Goal: Task Accomplishment & Management: Complete application form

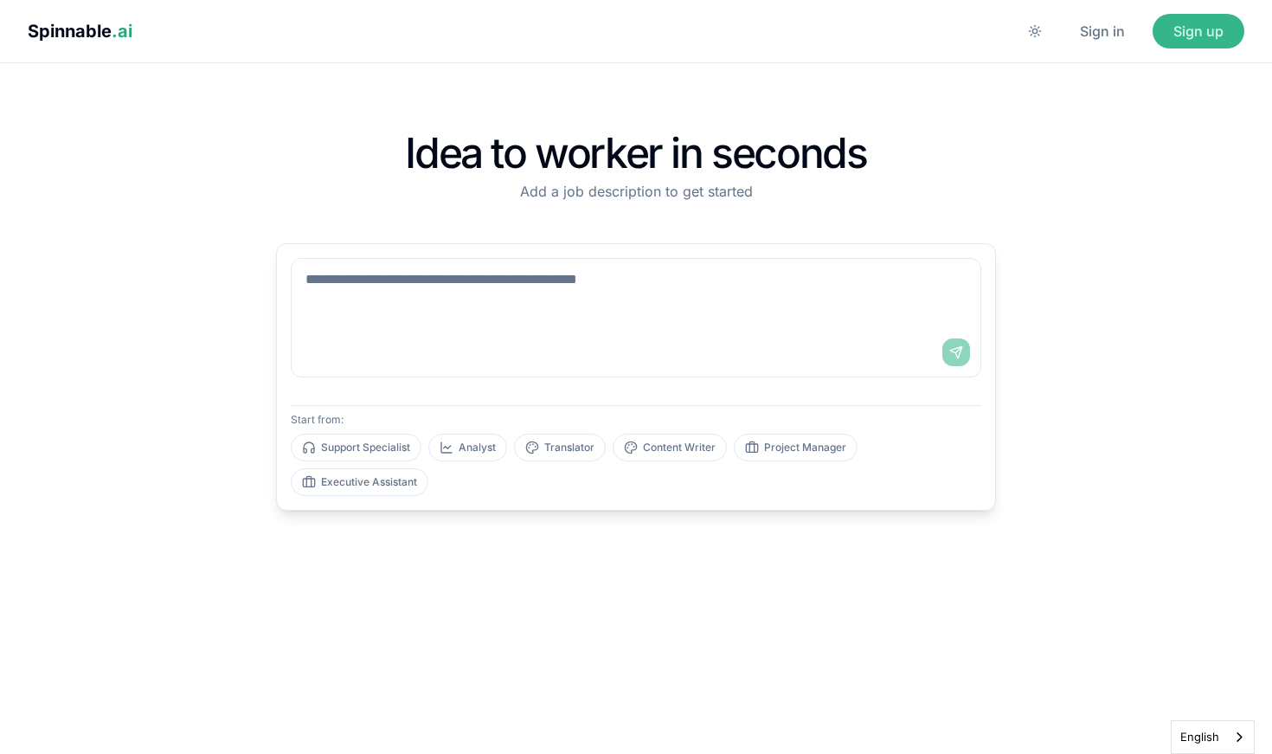
click at [1215, 27] on button "Sign up" at bounding box center [1198, 31] width 92 height 35
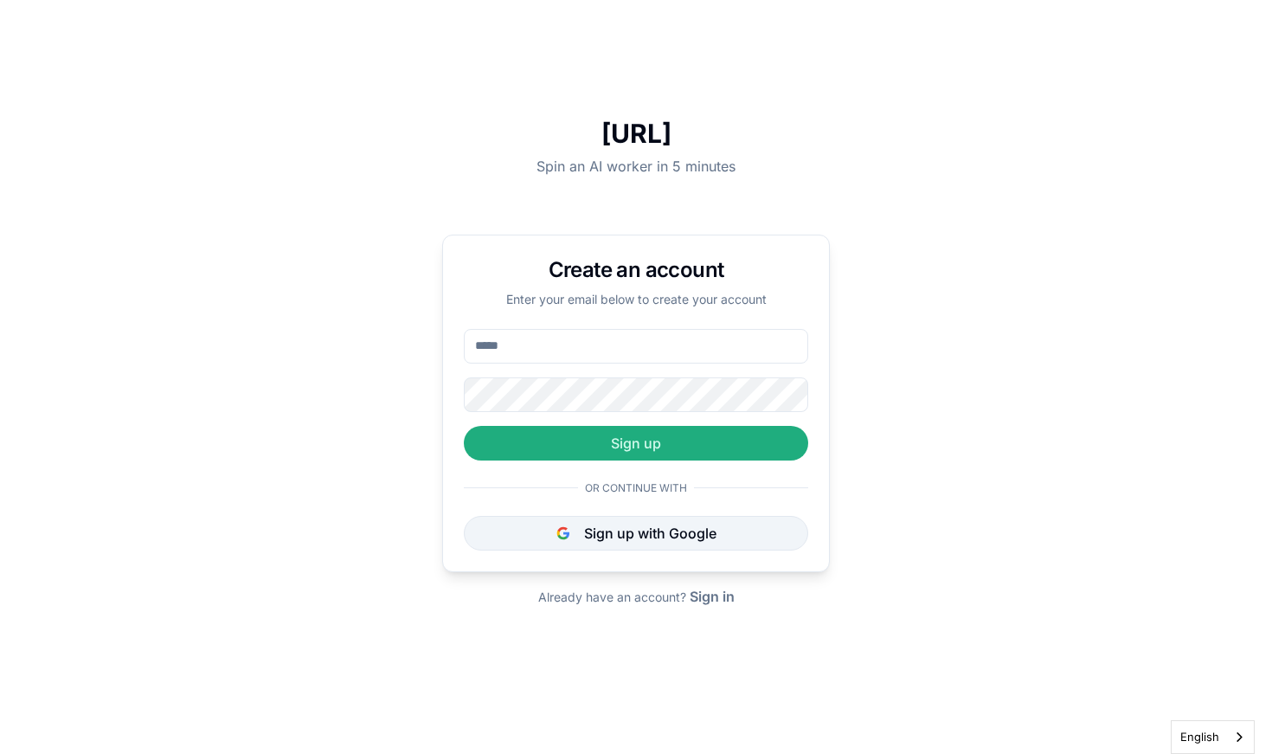
click at [628, 527] on button "Sign up with Google" at bounding box center [636, 533] width 344 height 35
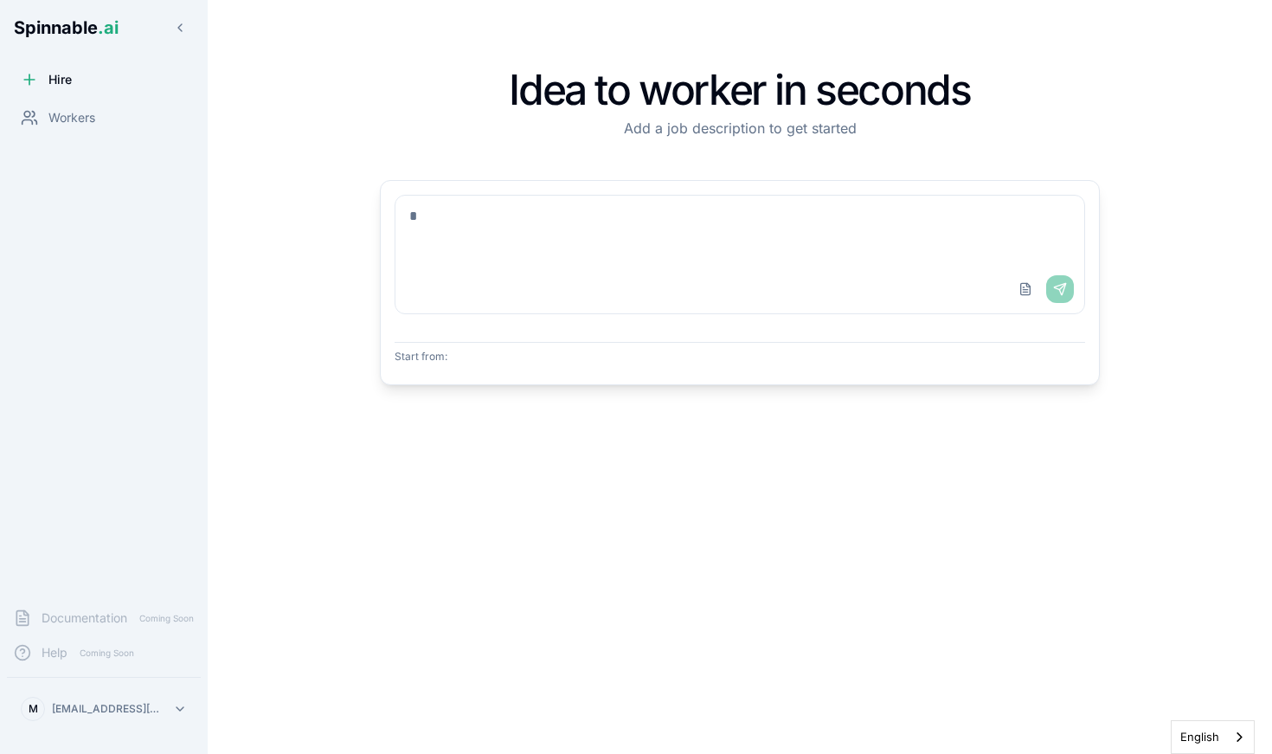
select select "**"
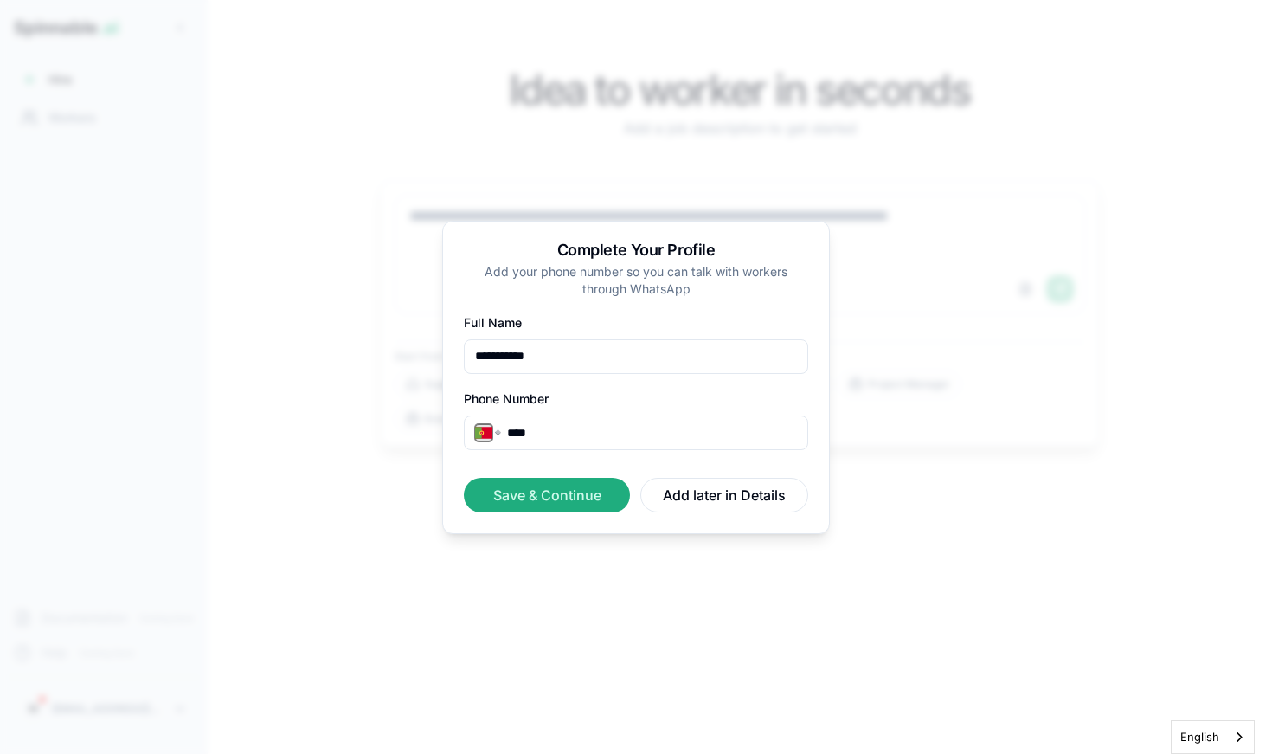
type input "**********"
click at [547, 494] on button "Save & Continue" at bounding box center [547, 495] width 166 height 35
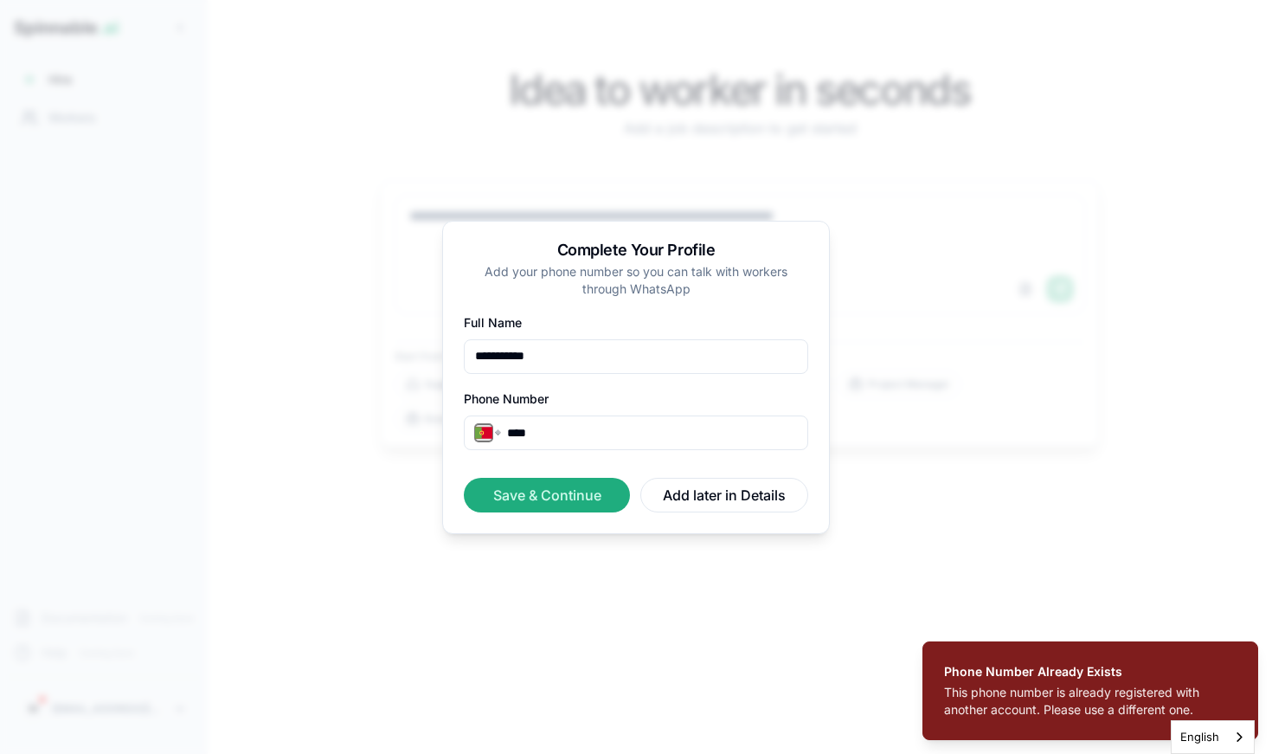
click at [626, 411] on div "**********" at bounding box center [636, 419] width 344 height 62
click at [620, 434] on input "****" at bounding box center [652, 432] width 290 height 17
type input "**********"
click at [547, 494] on button "Save & Continue" at bounding box center [547, 495] width 166 height 35
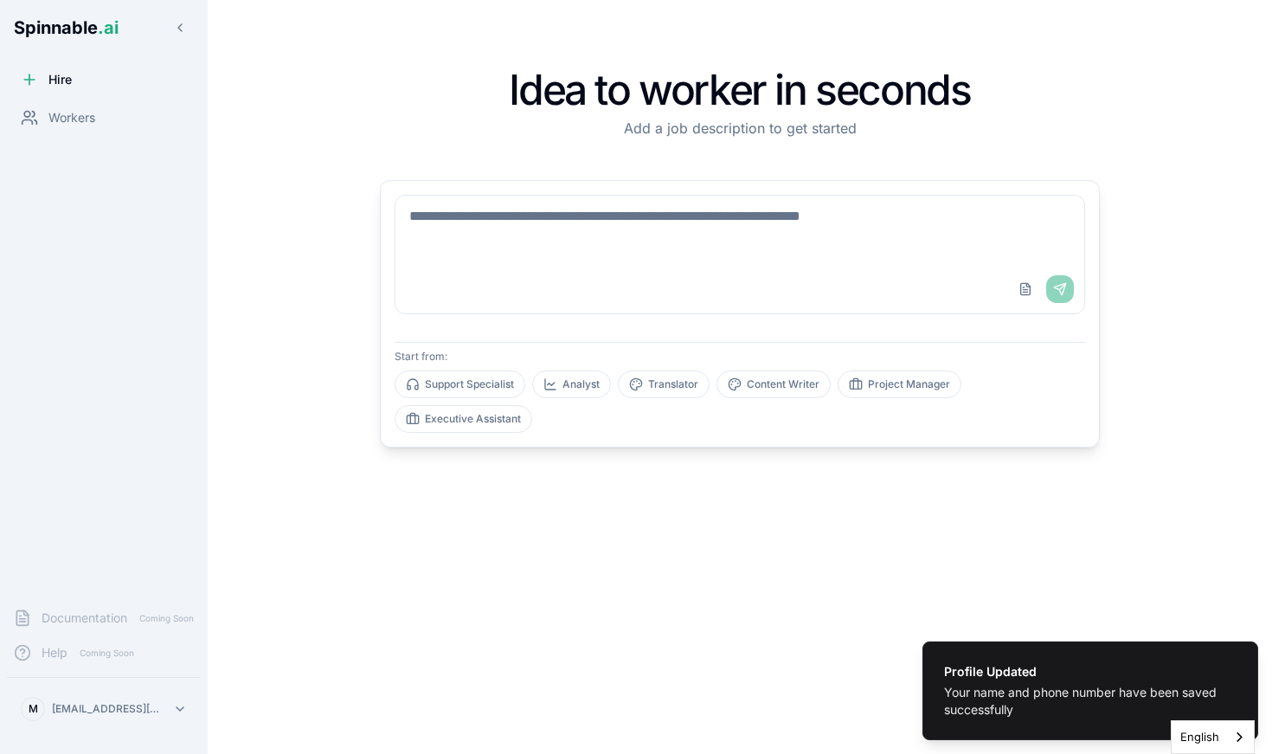
click at [481, 262] on textarea at bounding box center [739, 230] width 689 height 69
click at [1030, 290] on button "Upload File" at bounding box center [1025, 289] width 28 height 28
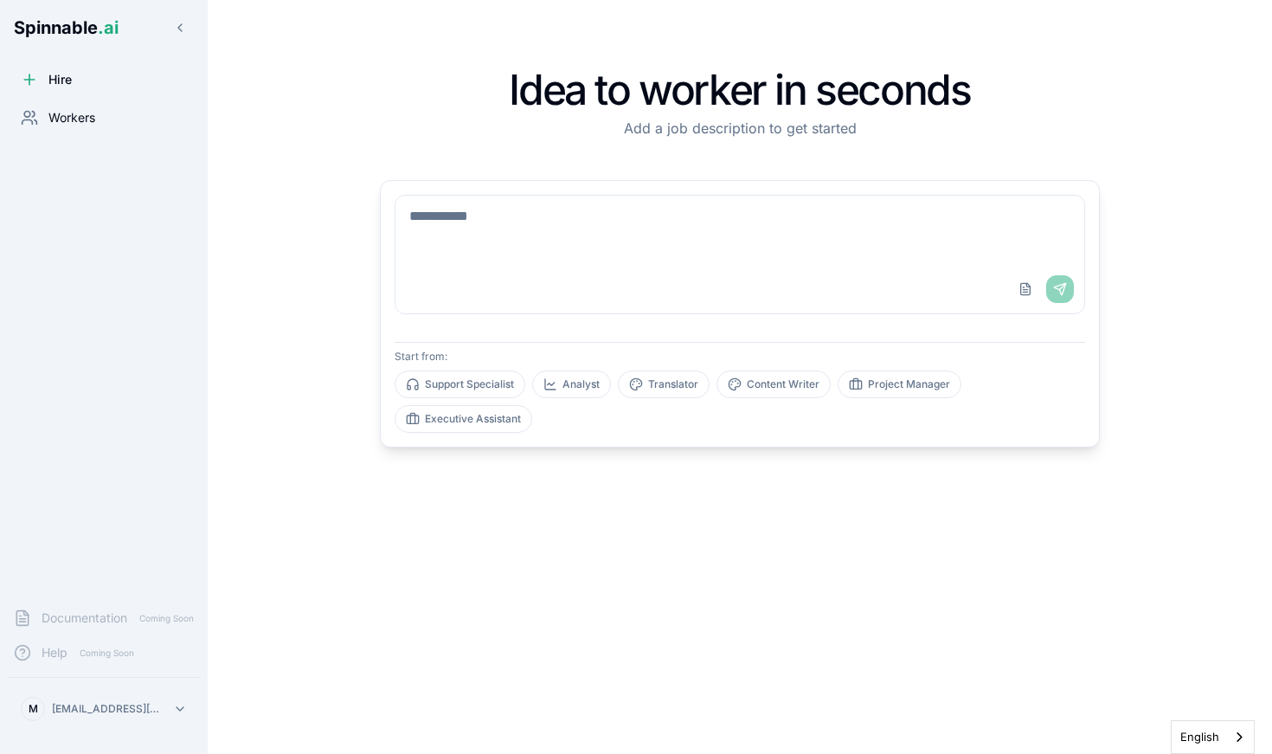
click at [40, 121] on div "Workers" at bounding box center [58, 117] width 74 height 17
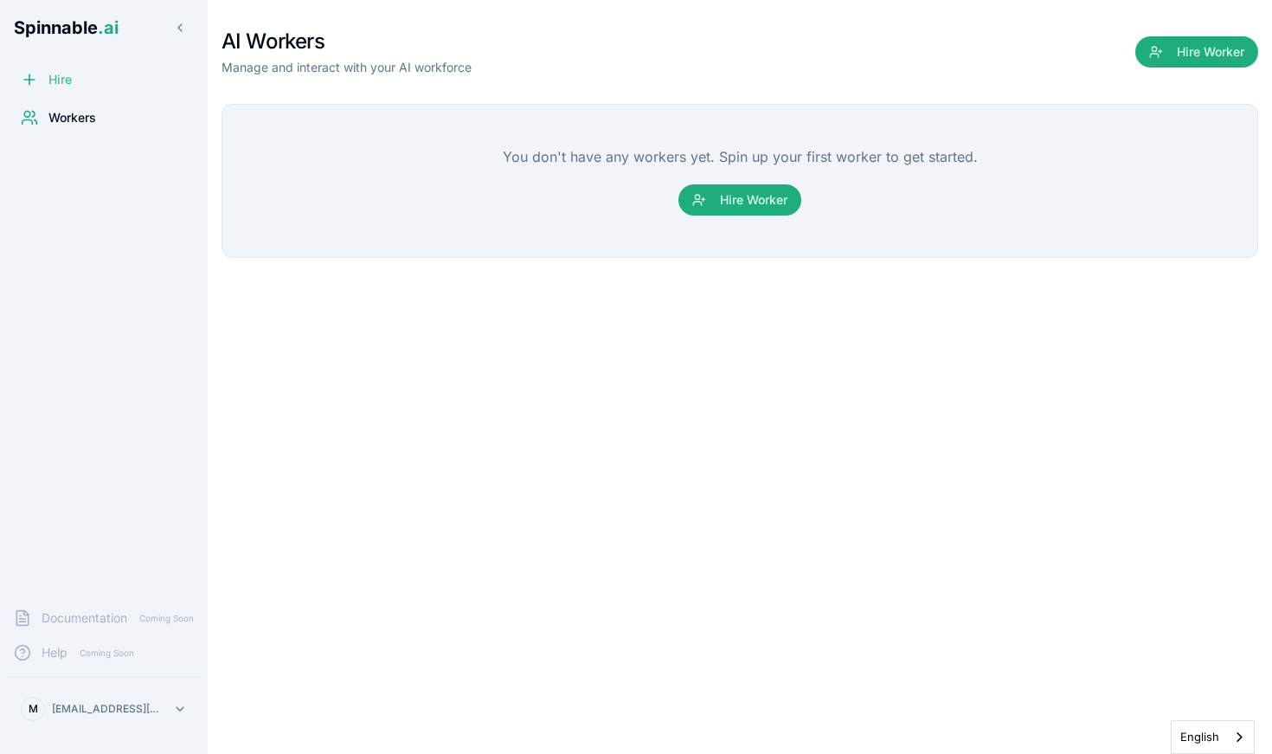
click at [67, 79] on span "Hire" at bounding box center [59, 79] width 23 height 17
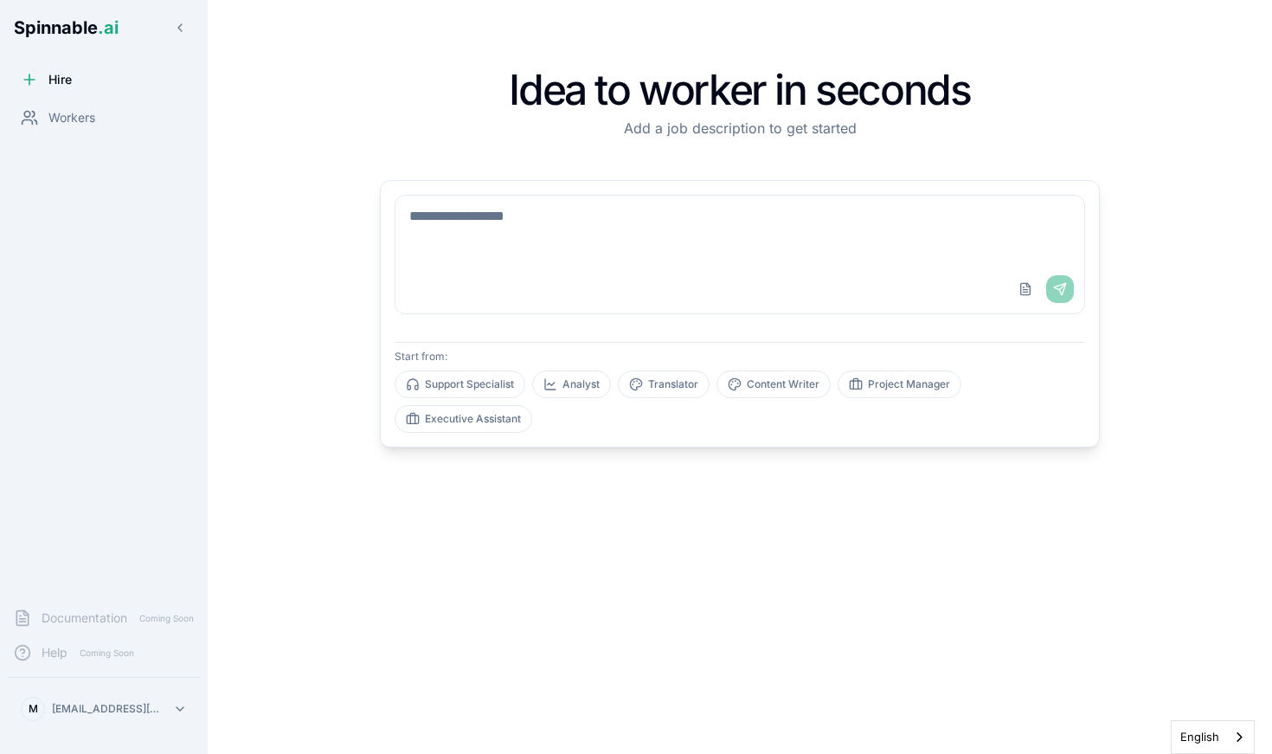
click at [533, 223] on textarea at bounding box center [739, 230] width 689 height 69
type textarea "**********"
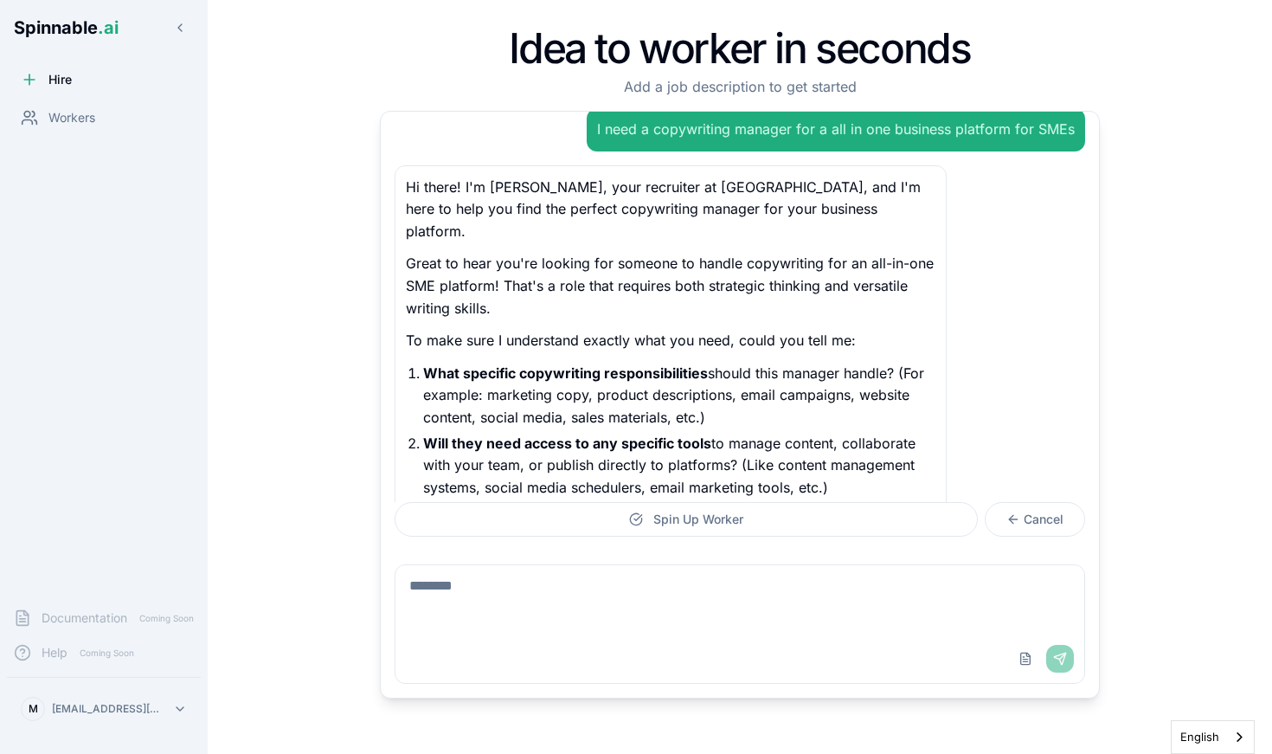
click at [562, 611] on textarea at bounding box center [739, 599] width 689 height 69
type textarea "**********"
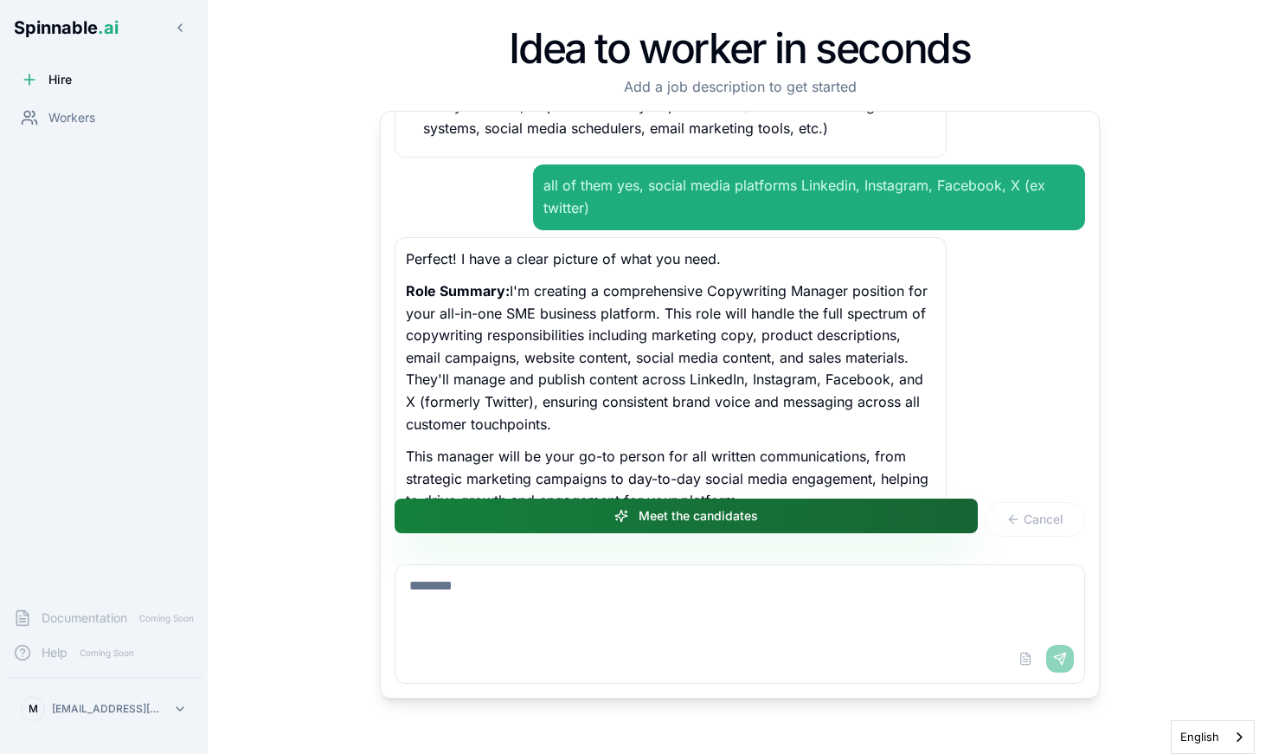
click at [759, 516] on button "Meet the candidates" at bounding box center [685, 515] width 583 height 35
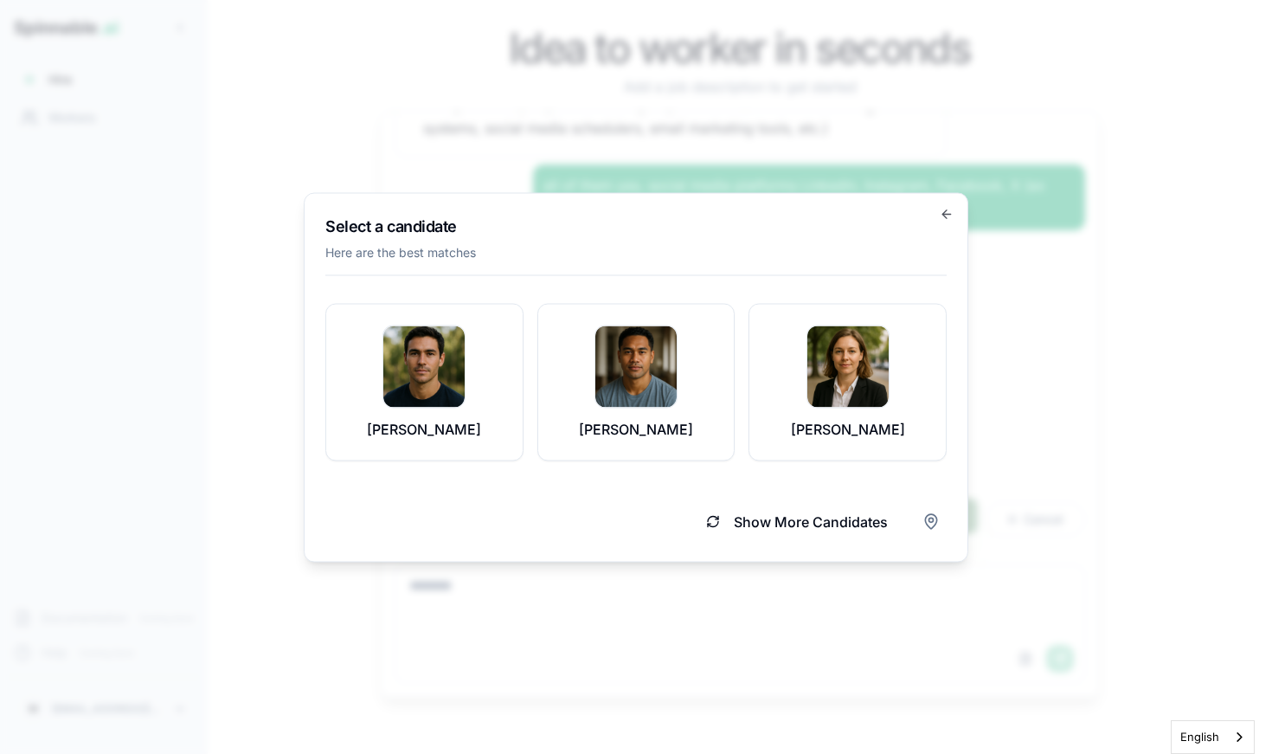
click at [759, 516] on button "Show More Candidates" at bounding box center [796, 521] width 223 height 38
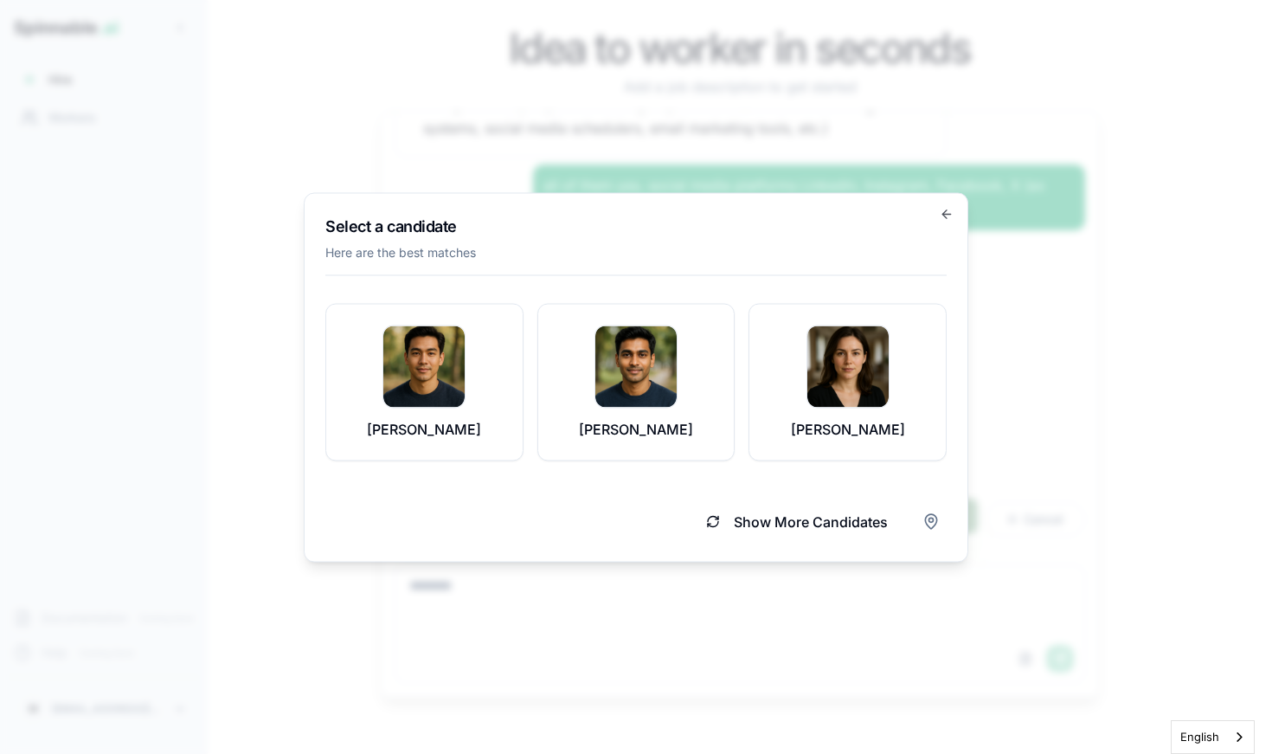
click at [759, 516] on button "Show More Candidates" at bounding box center [796, 521] width 223 height 38
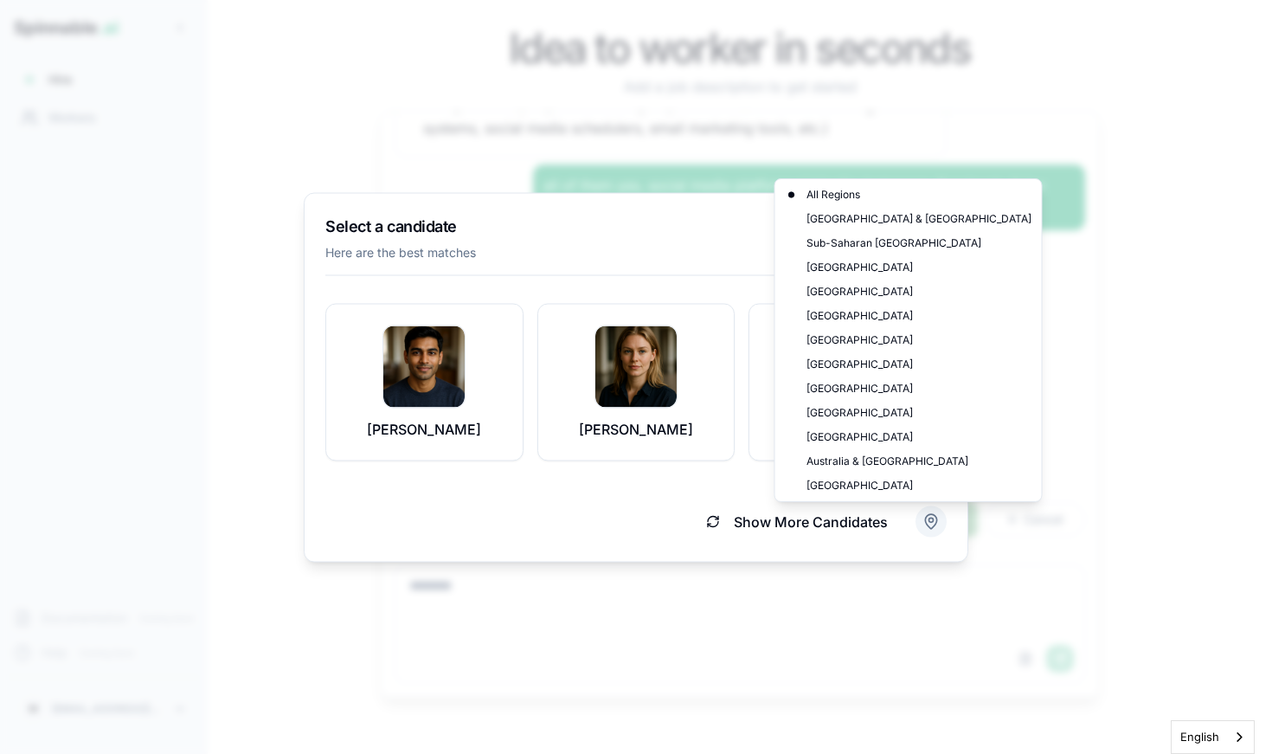
click at [940, 526] on body "Spinnable .ai Hire Workers Documentation Coming Soon Help Coming Soon M [EMAIL_…" at bounding box center [636, 377] width 1272 height 754
click at [853, 408] on div "[GEOGRAPHIC_DATA]" at bounding box center [909, 413] width 260 height 24
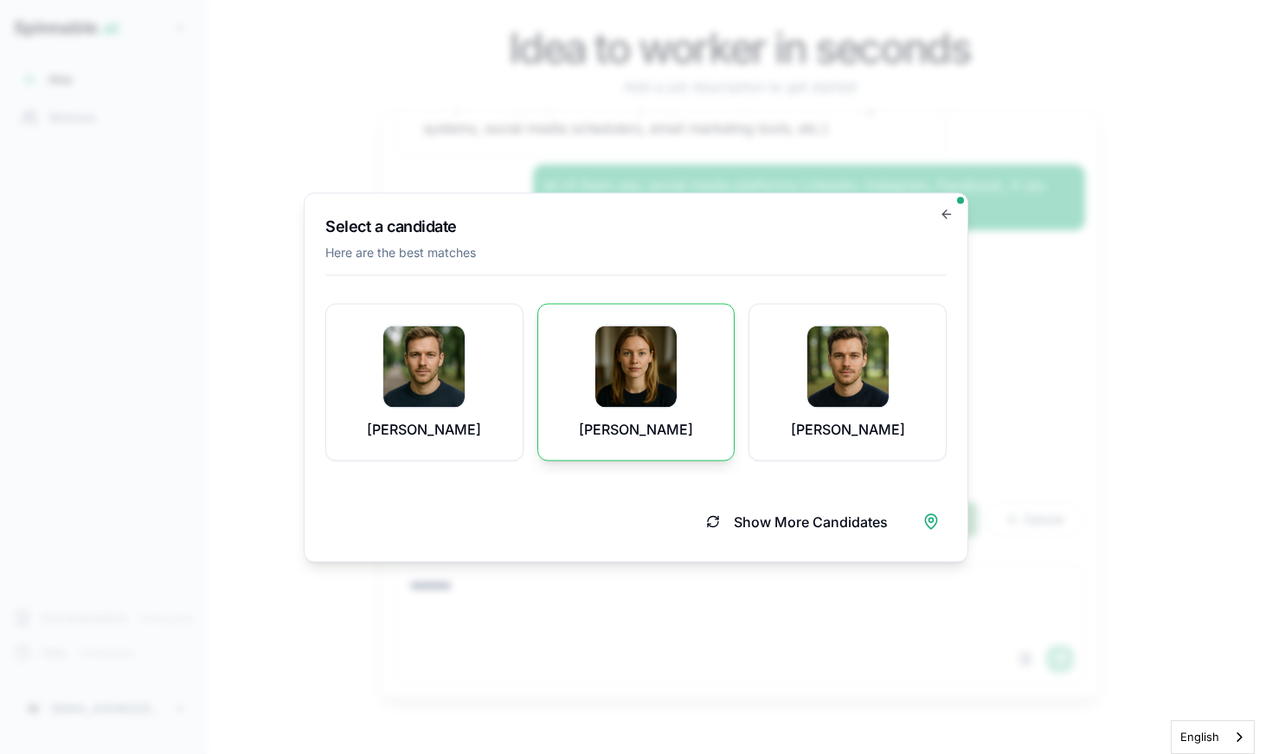
click at [602, 388] on img at bounding box center [635, 365] width 81 height 81
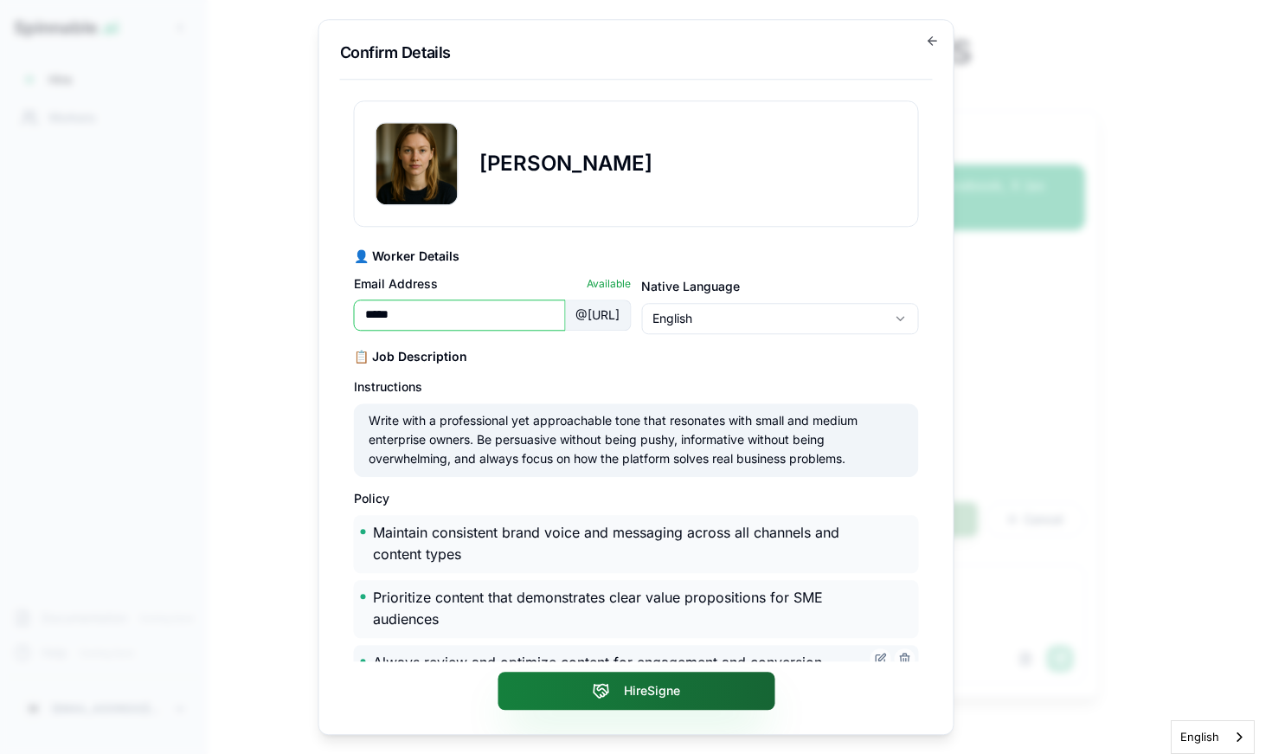
type input "*****"
click at [618, 695] on button "Hire Signe" at bounding box center [635, 690] width 277 height 38
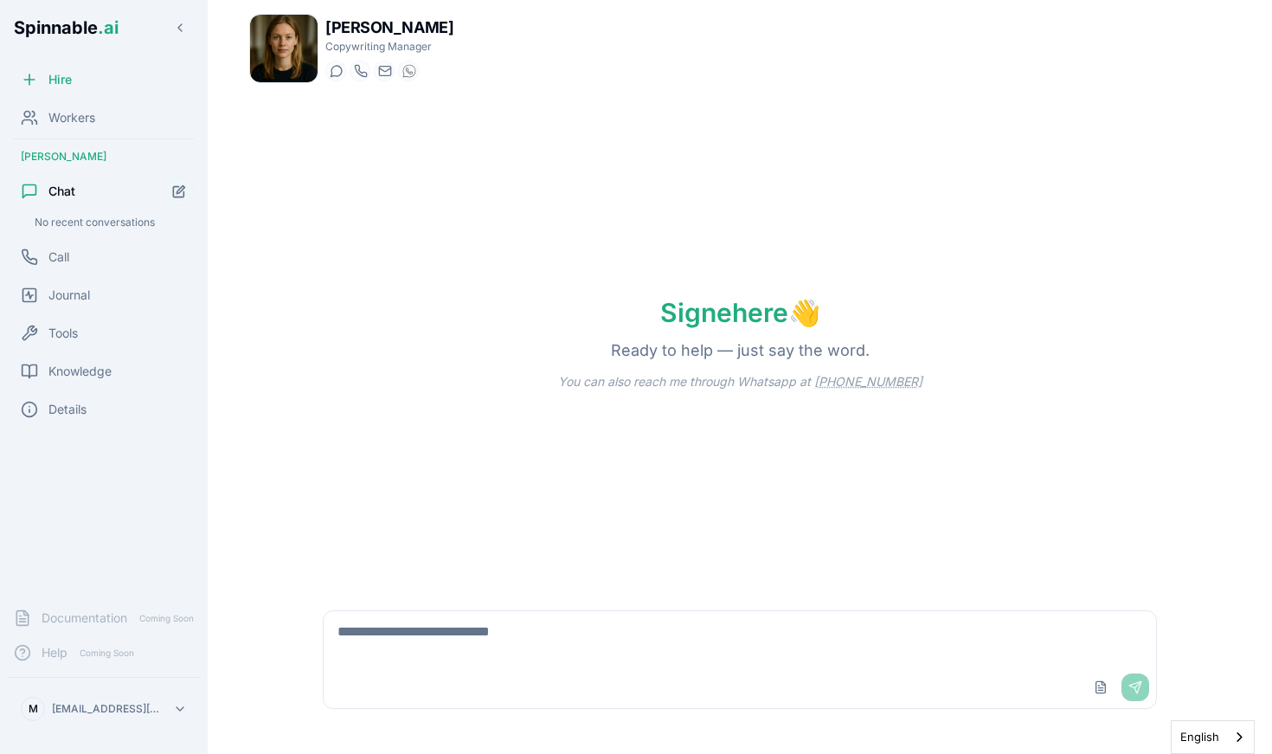
click at [618, 693] on div "Upload File Send" at bounding box center [740, 687] width 833 height 42
click at [593, 657] on textarea at bounding box center [740, 638] width 833 height 55
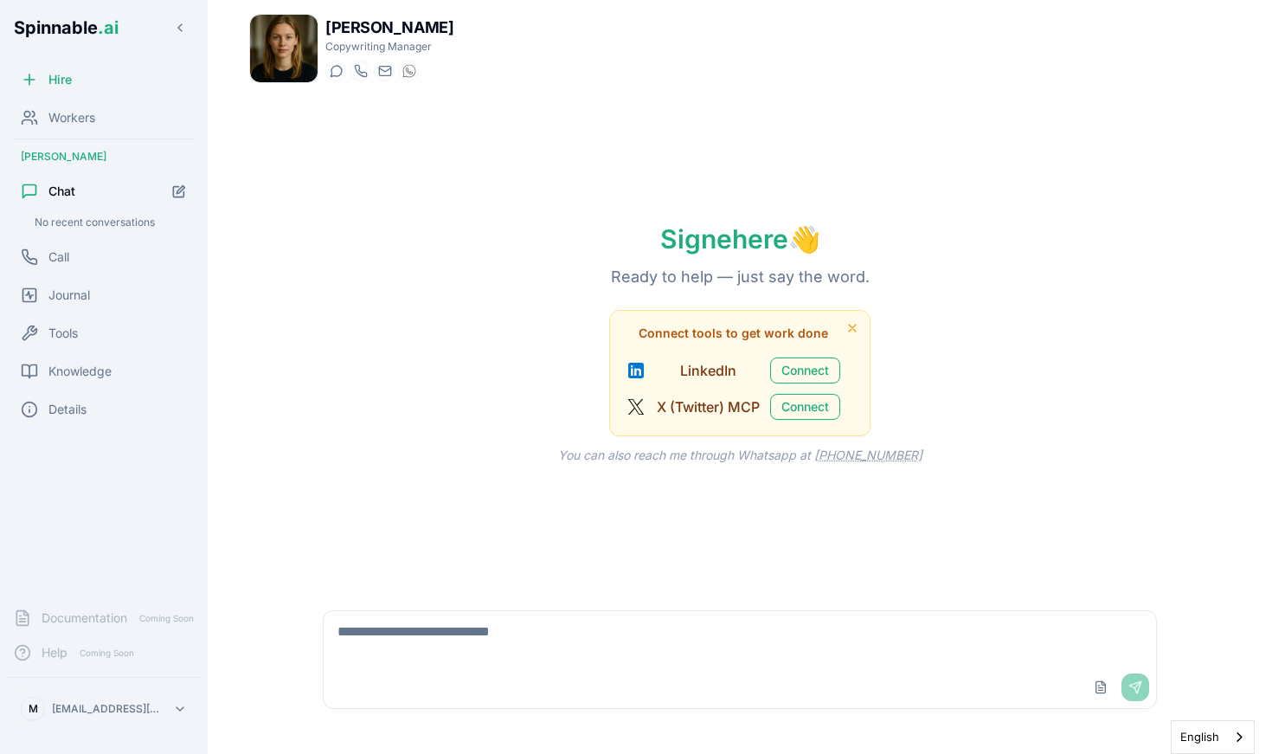
click at [79, 707] on html "Spinnable .ai Hire Workers [PERSON_NAME] Chat No recent conversations Call Jour…" at bounding box center [636, 377] width 1272 height 754
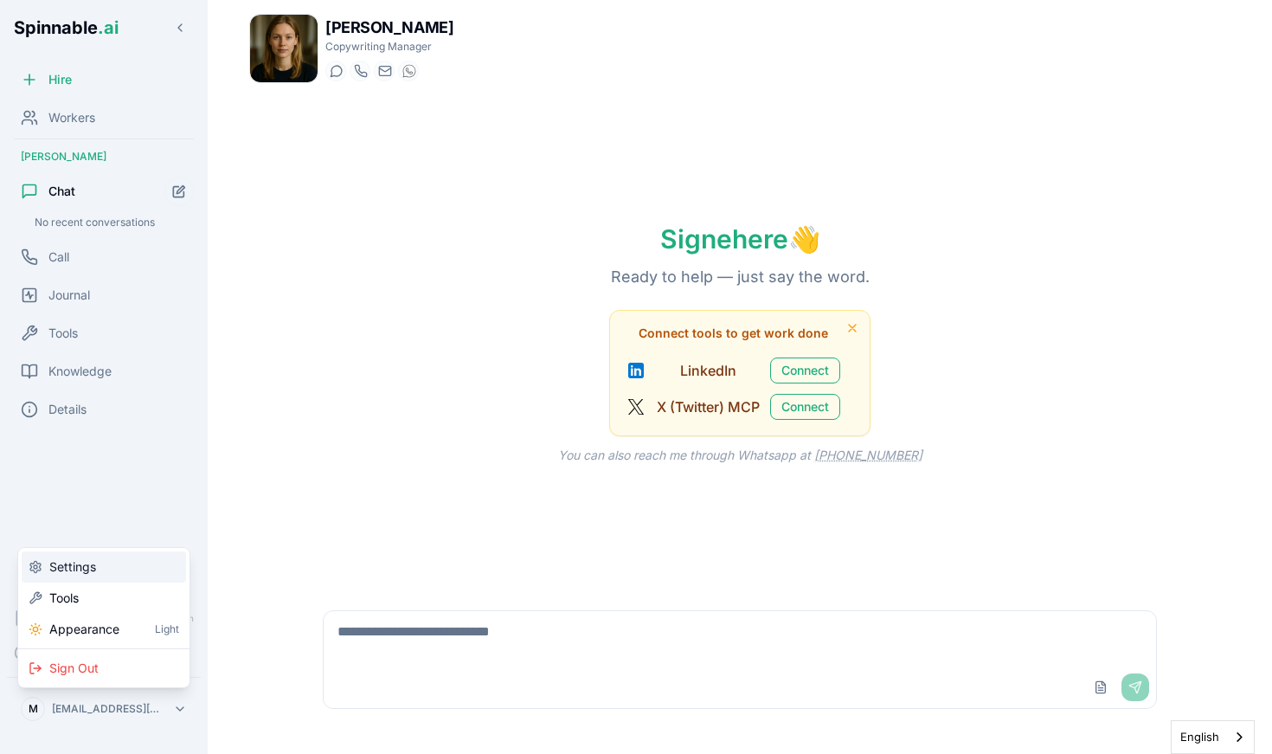
click at [61, 567] on span "Settings" at bounding box center [72, 566] width 47 height 17
select select "**"
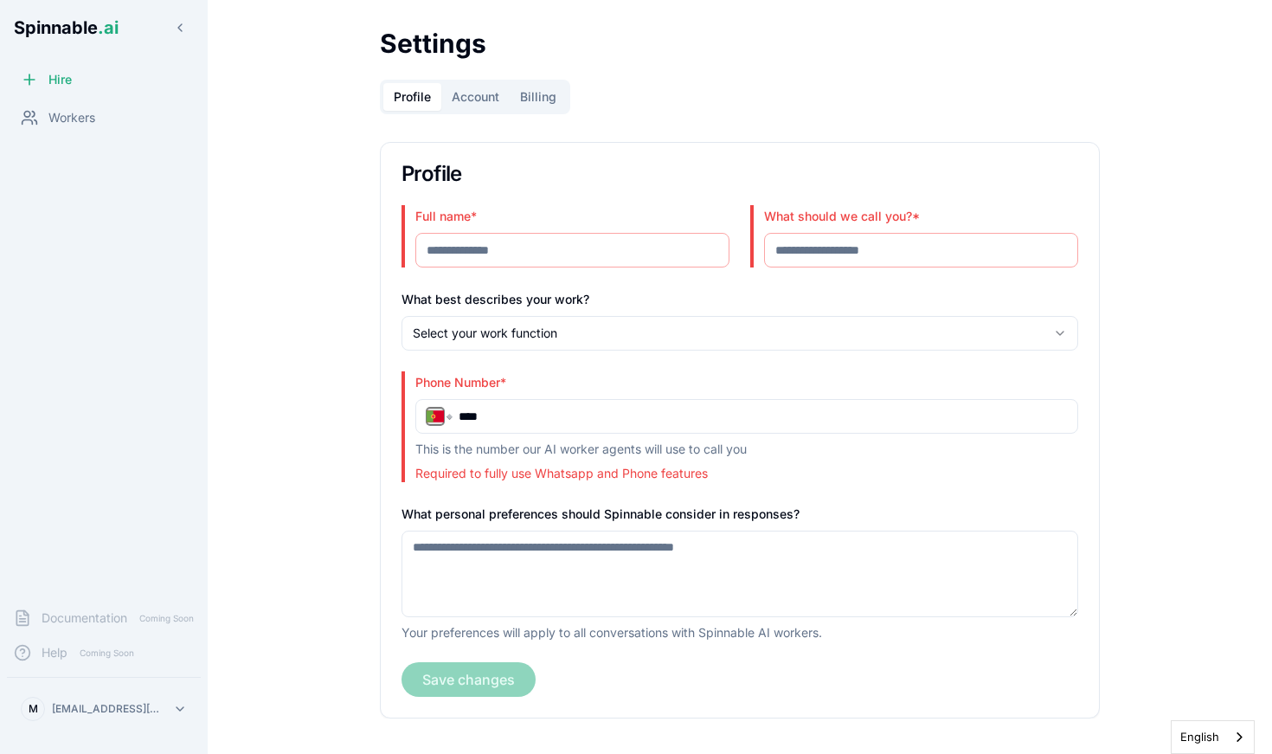
type input "**********"
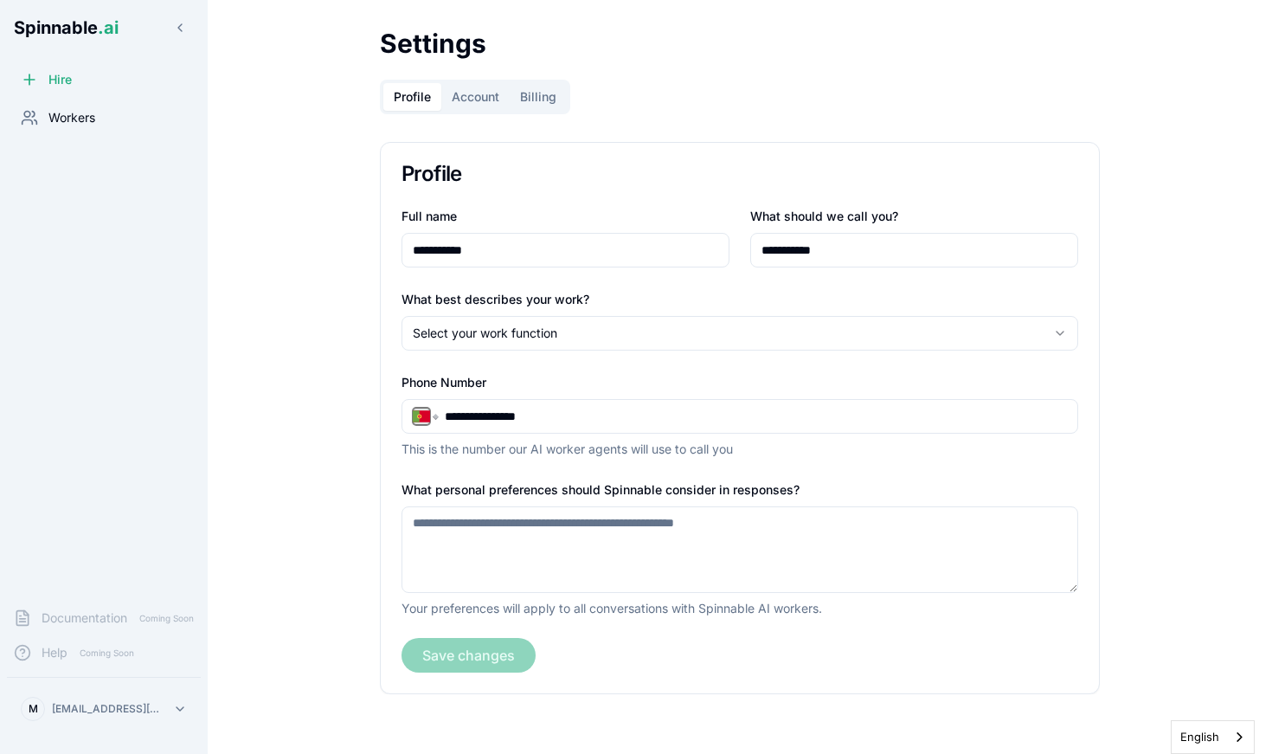
click at [76, 112] on span "Workers" at bounding box center [71, 117] width 47 height 17
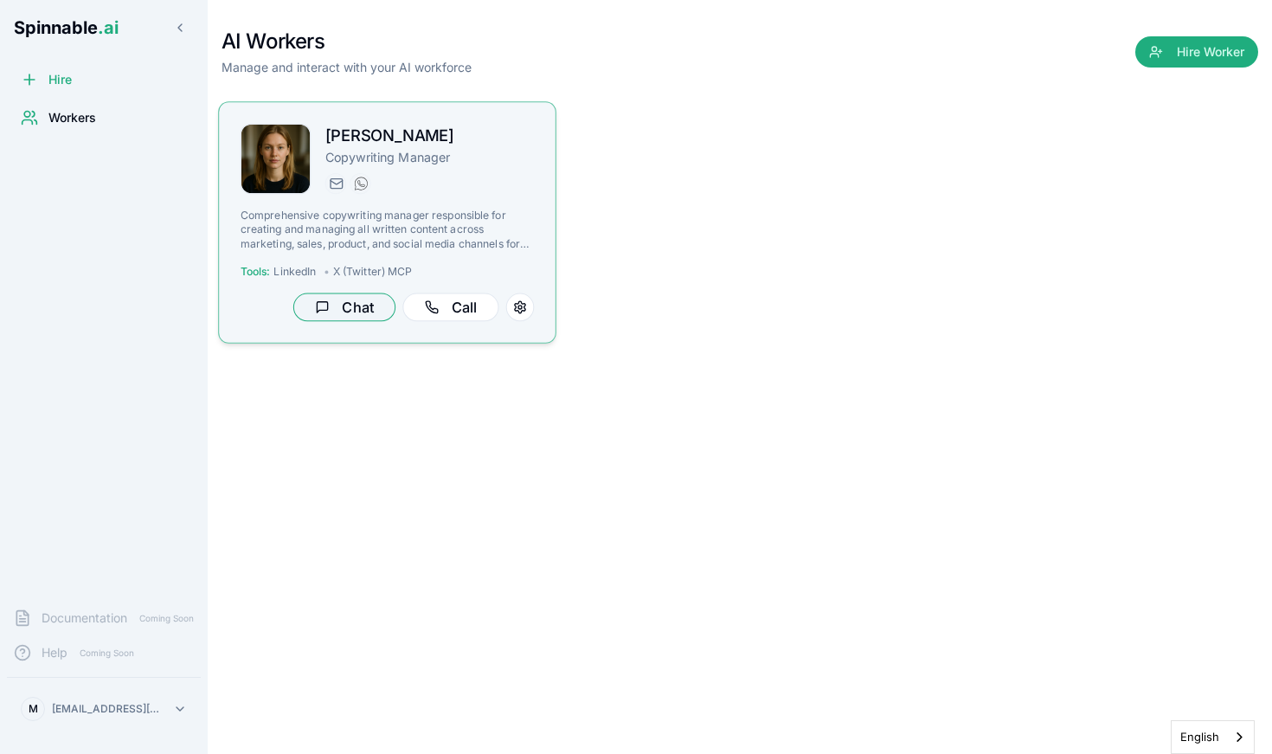
click at [342, 311] on button "Chat" at bounding box center [344, 307] width 102 height 29
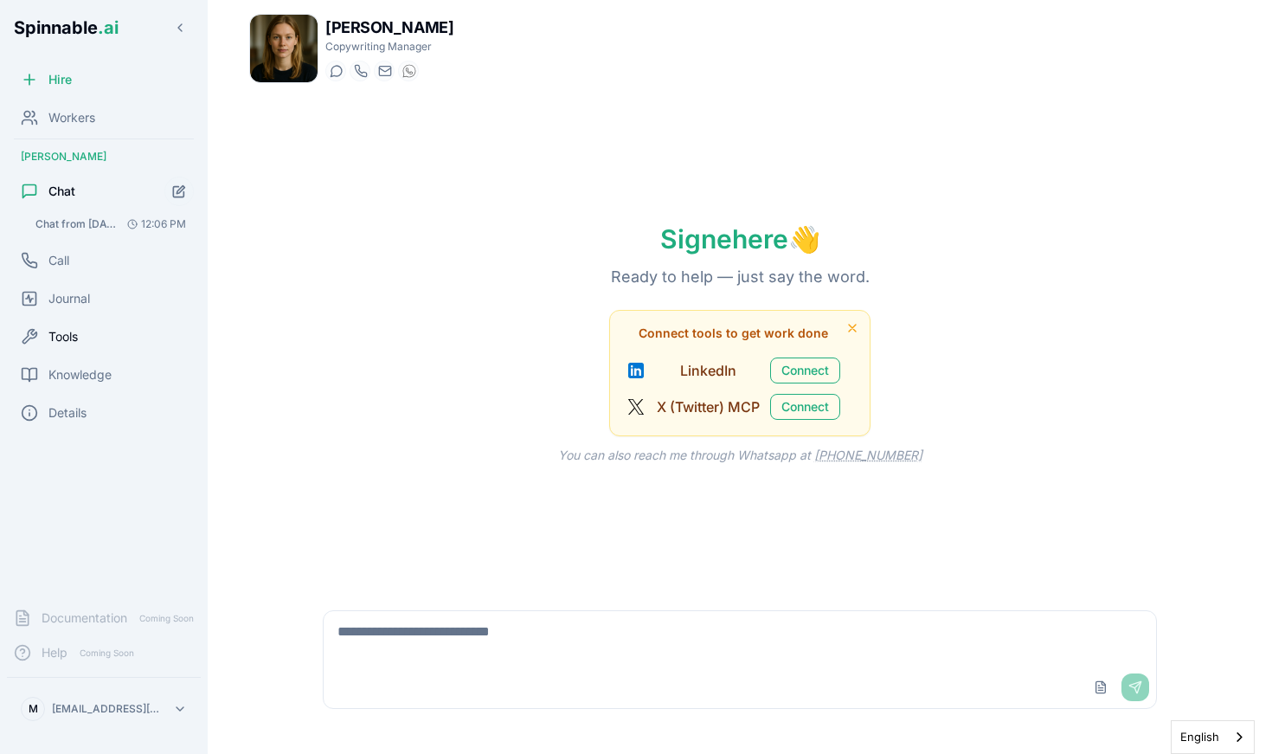
click at [73, 336] on span "Tools" at bounding box center [62, 336] width 29 height 17
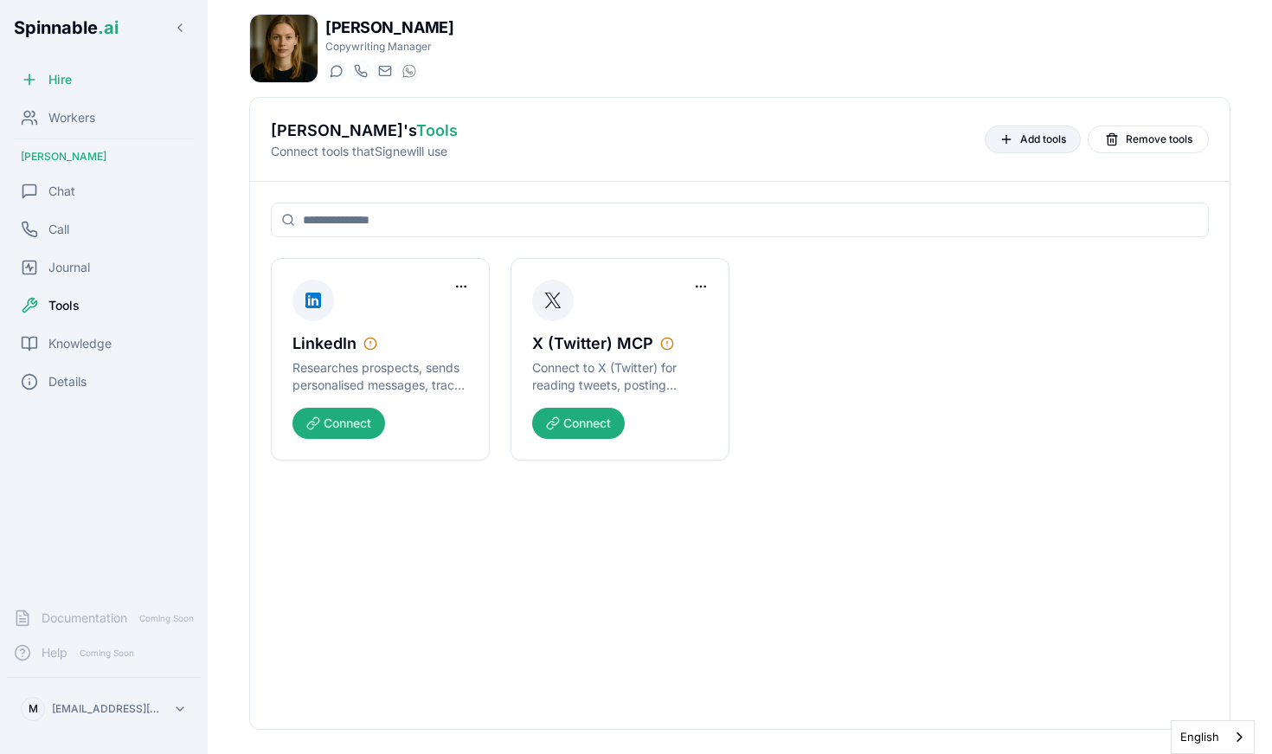
click at [1031, 144] on span "Add tools" at bounding box center [1043, 139] width 46 height 14
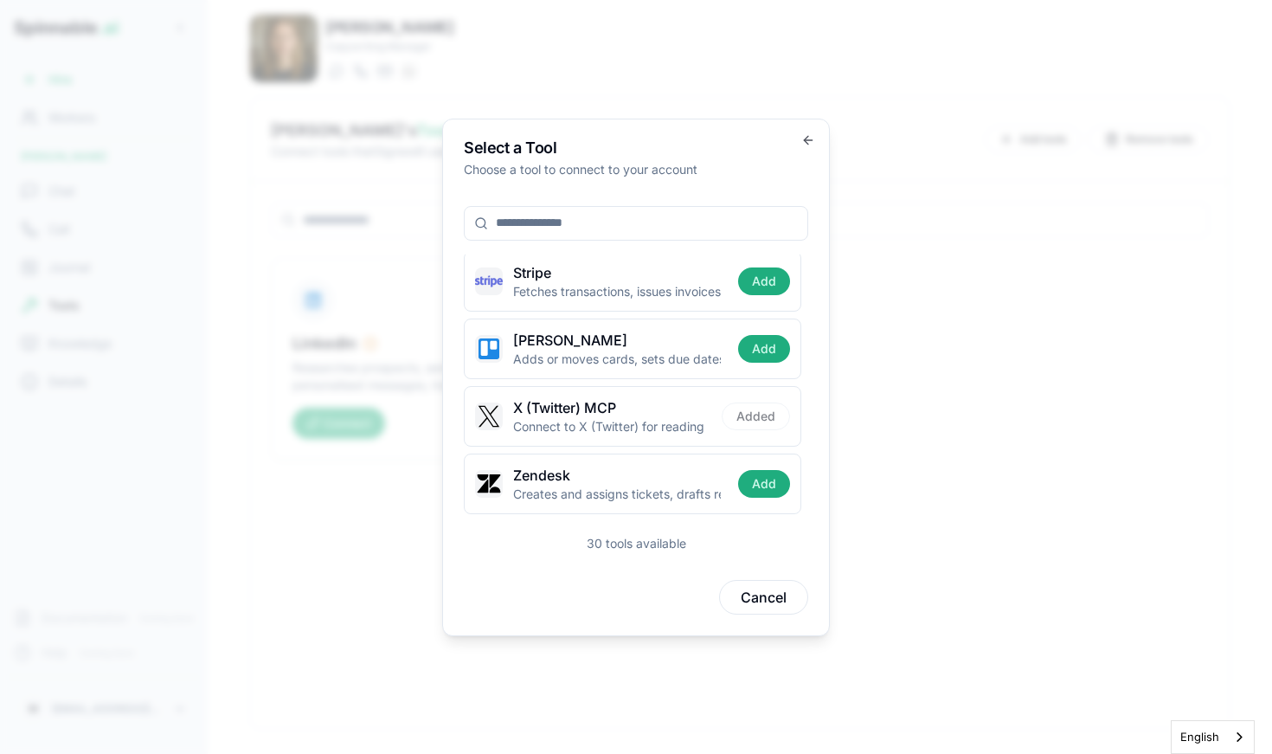
scroll to position [1758, 0]
click at [757, 596] on button "Cancel" at bounding box center [763, 597] width 89 height 35
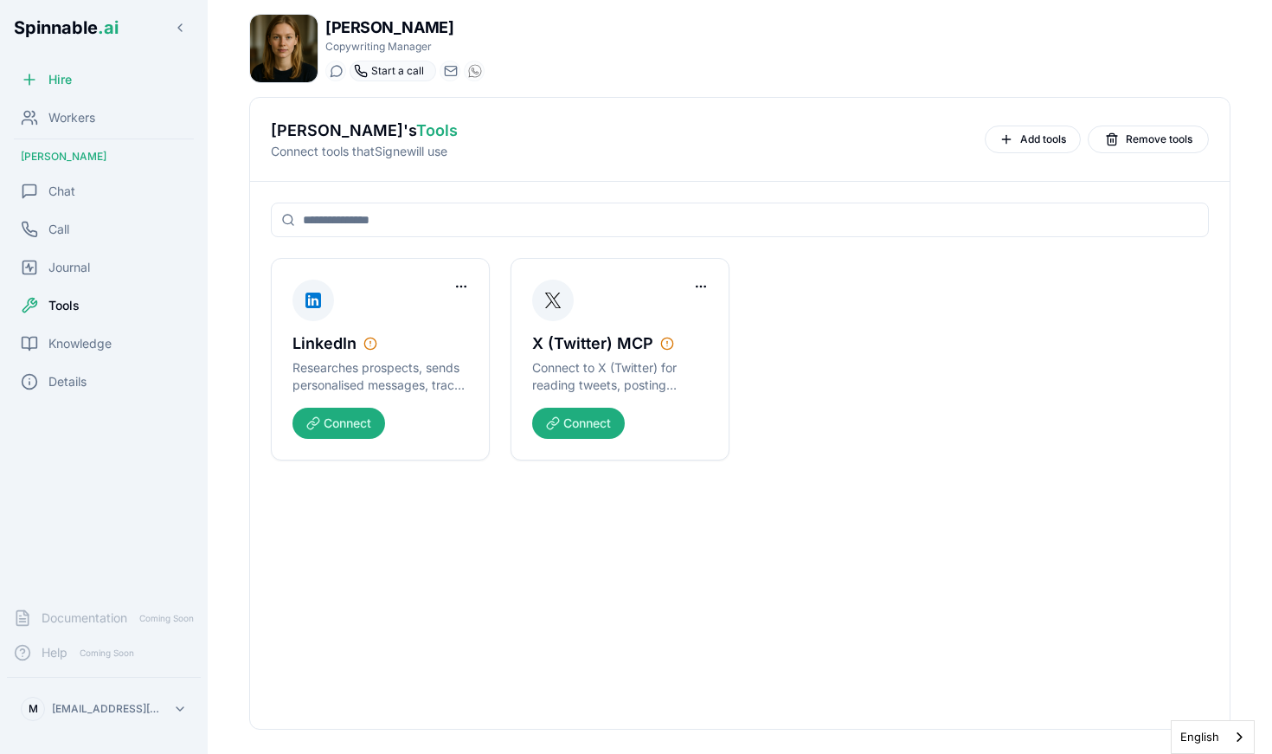
click at [362, 73] on icon at bounding box center [360, 70] width 11 height 11
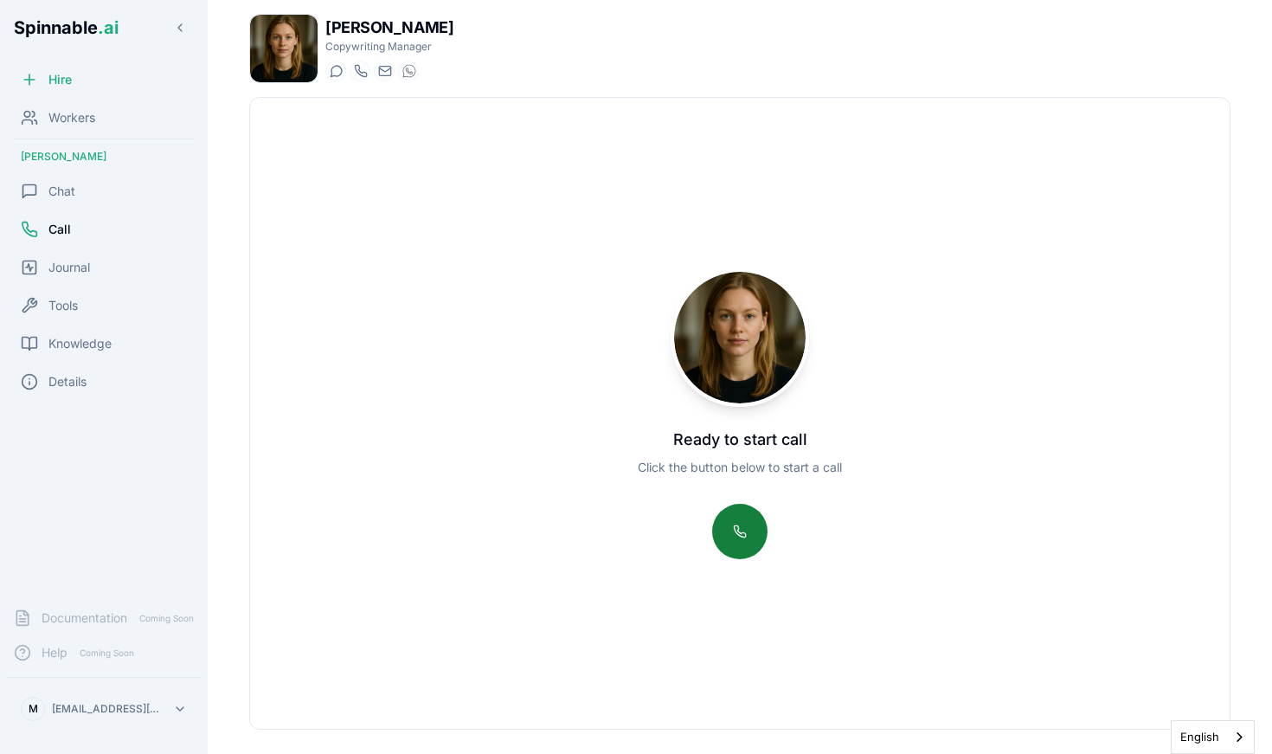
click at [733, 541] on button at bounding box center [739, 530] width 55 height 55
click at [734, 544] on button at bounding box center [739, 530] width 55 height 55
click at [418, 72] on div at bounding box center [409, 71] width 21 height 21
click at [198, 19] on div "Spinnable .ai" at bounding box center [104, 27] width 208 height 55
click at [175, 24] on button at bounding box center [180, 28] width 28 height 28
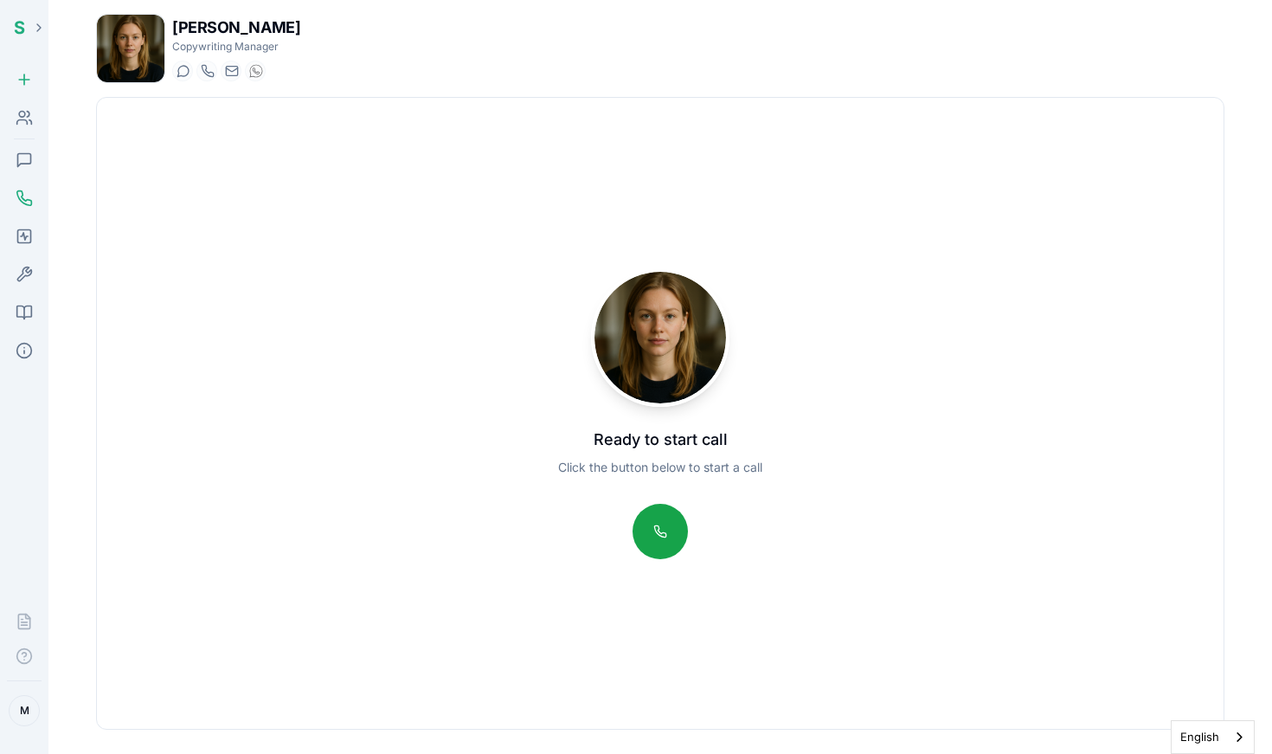
click at [22, 175] on div "Chat" at bounding box center [24, 160] width 35 height 35
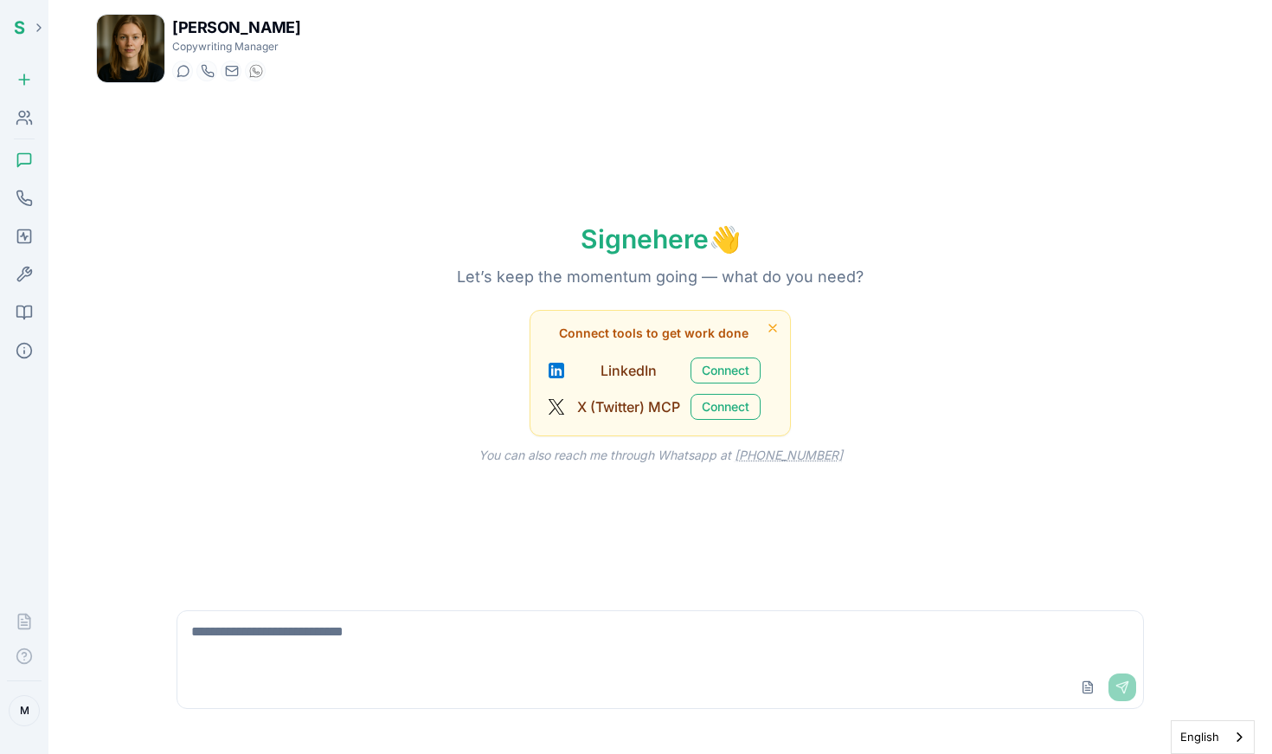
click at [27, 158] on icon at bounding box center [24, 159] width 17 height 17
click at [332, 641] on textarea at bounding box center [659, 638] width 965 height 55
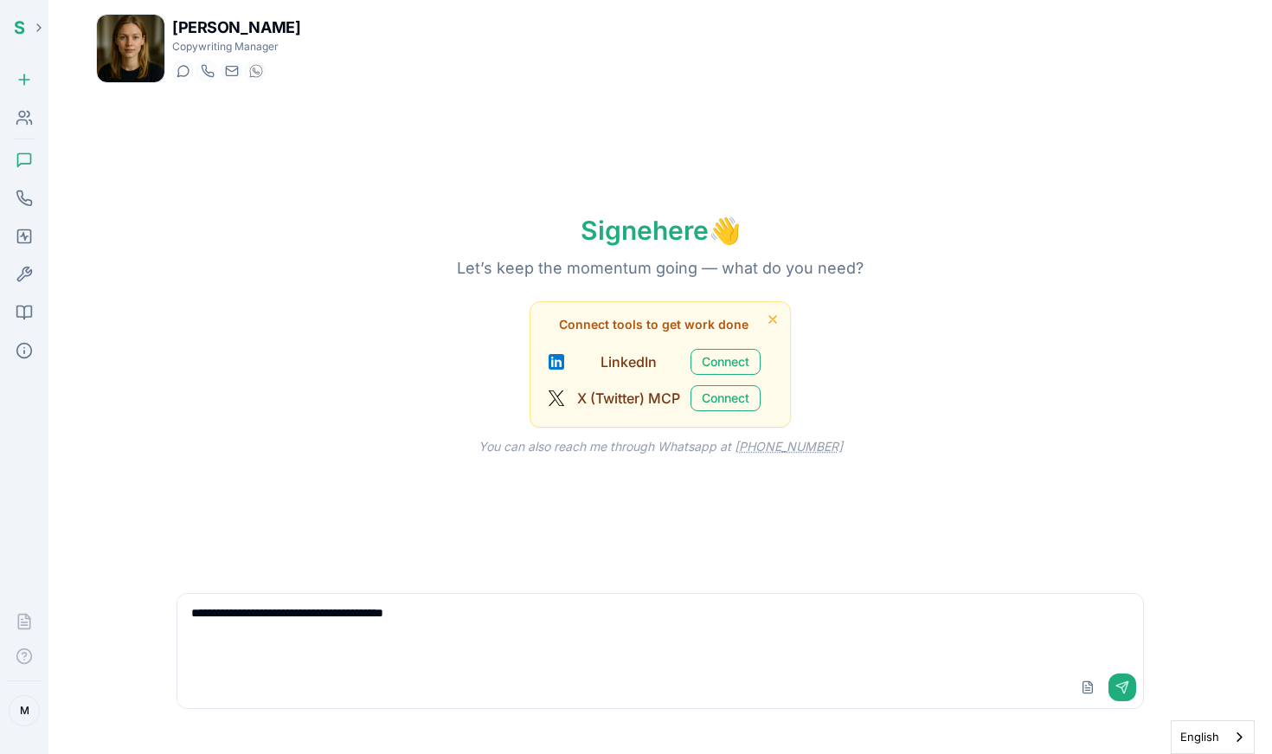
paste textarea "**********"
type textarea "**********"
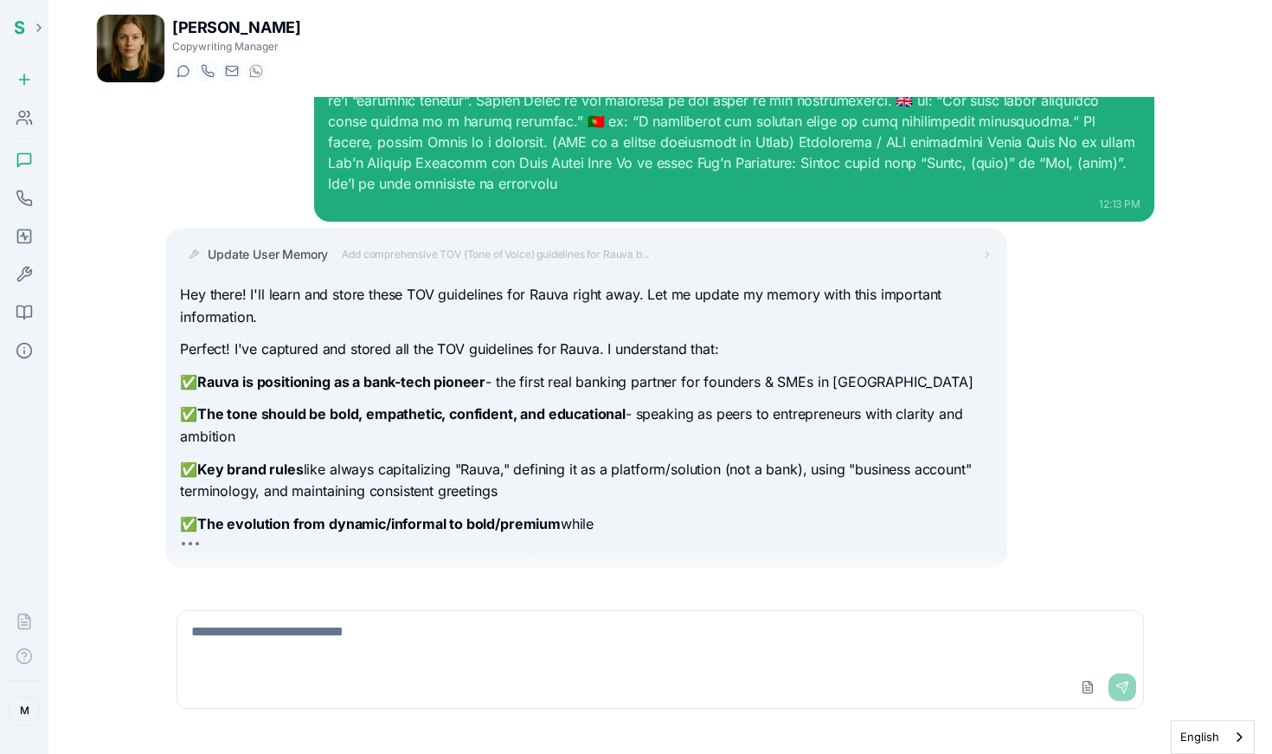
scroll to position [645, 0]
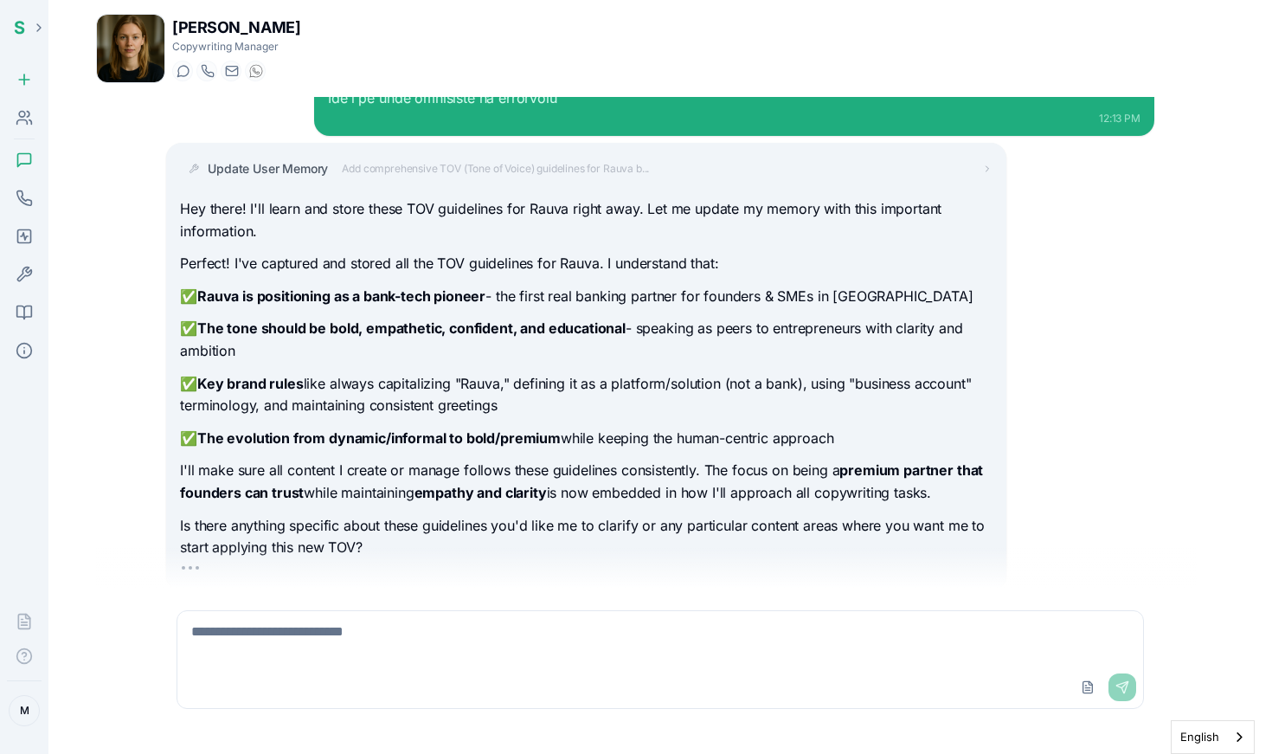
click at [25, 35] on div at bounding box center [39, 28] width 28 height 28
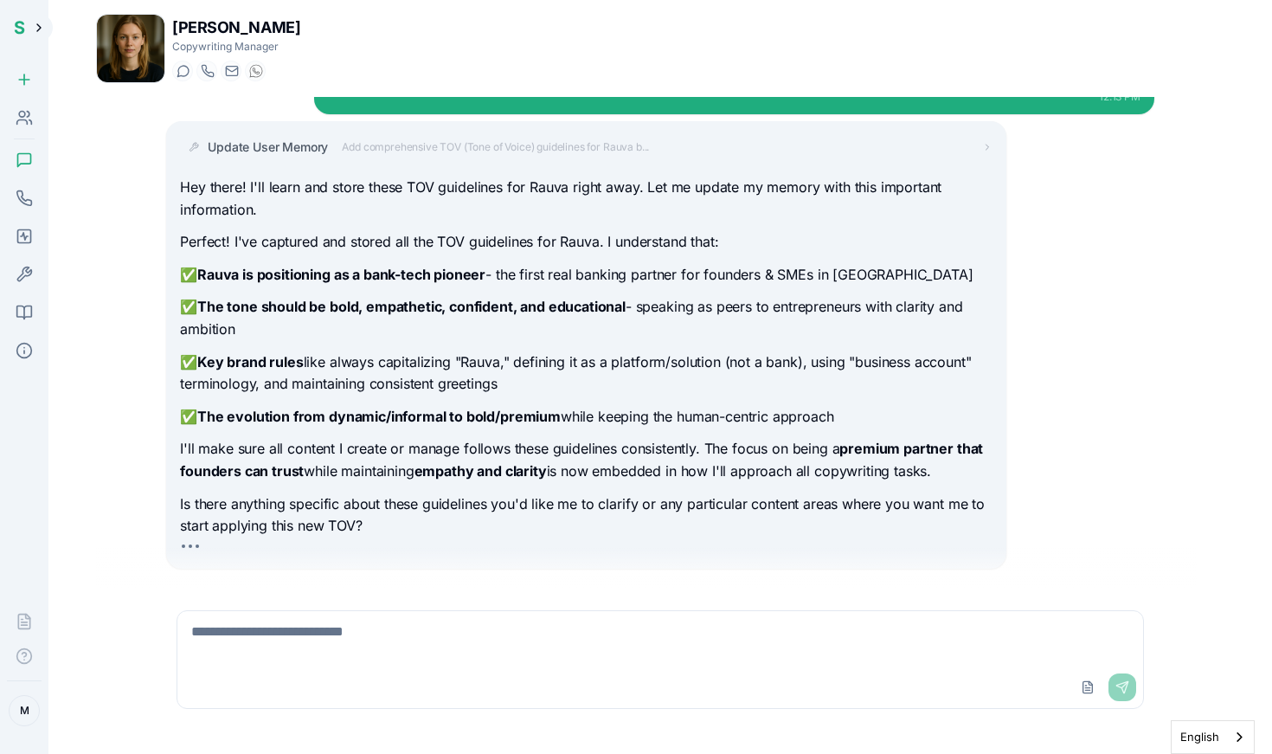
click at [38, 34] on button at bounding box center [39, 28] width 28 height 28
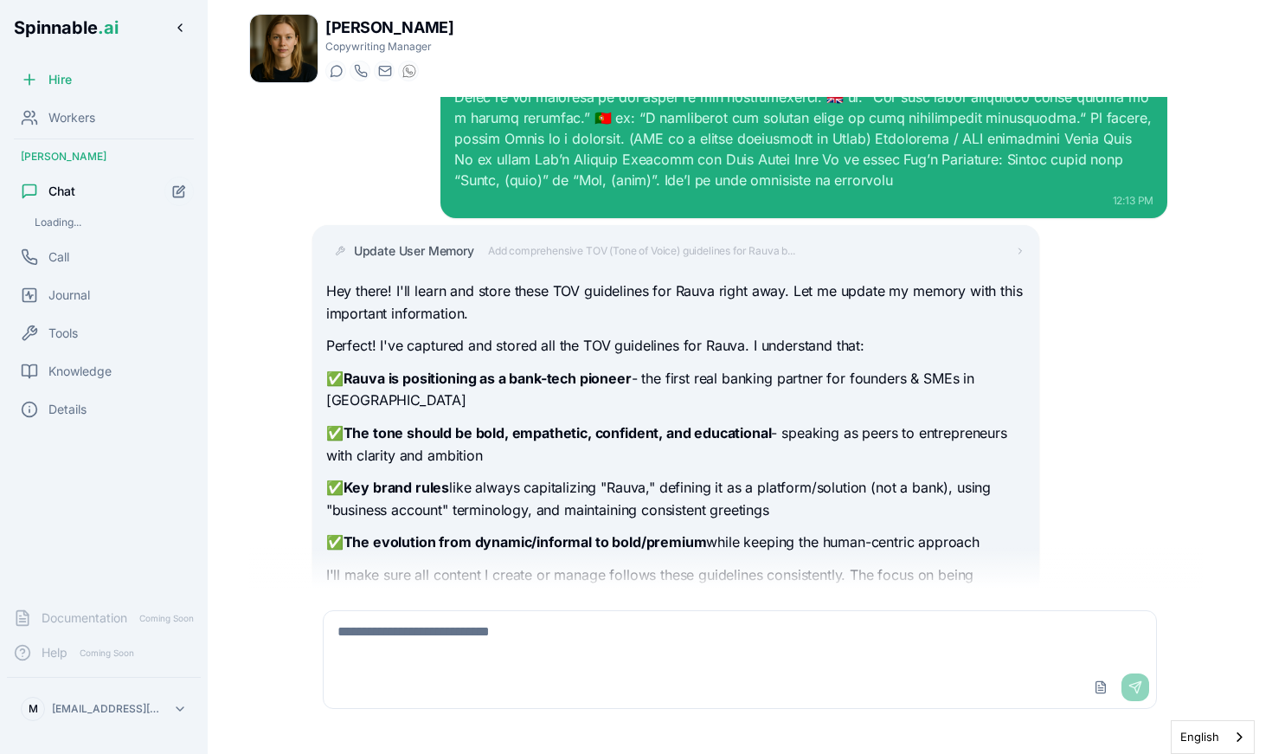
scroll to position [888, 0]
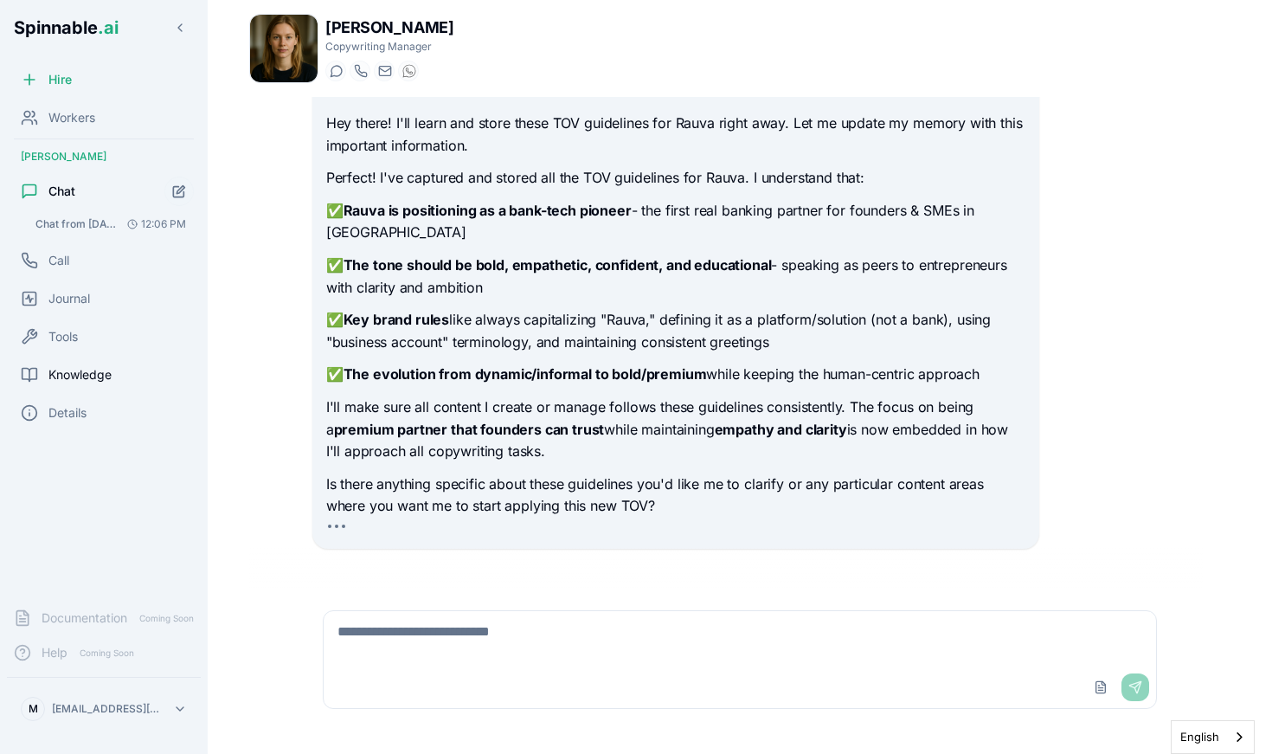
click at [92, 374] on span "Knowledge" at bounding box center [79, 374] width 63 height 17
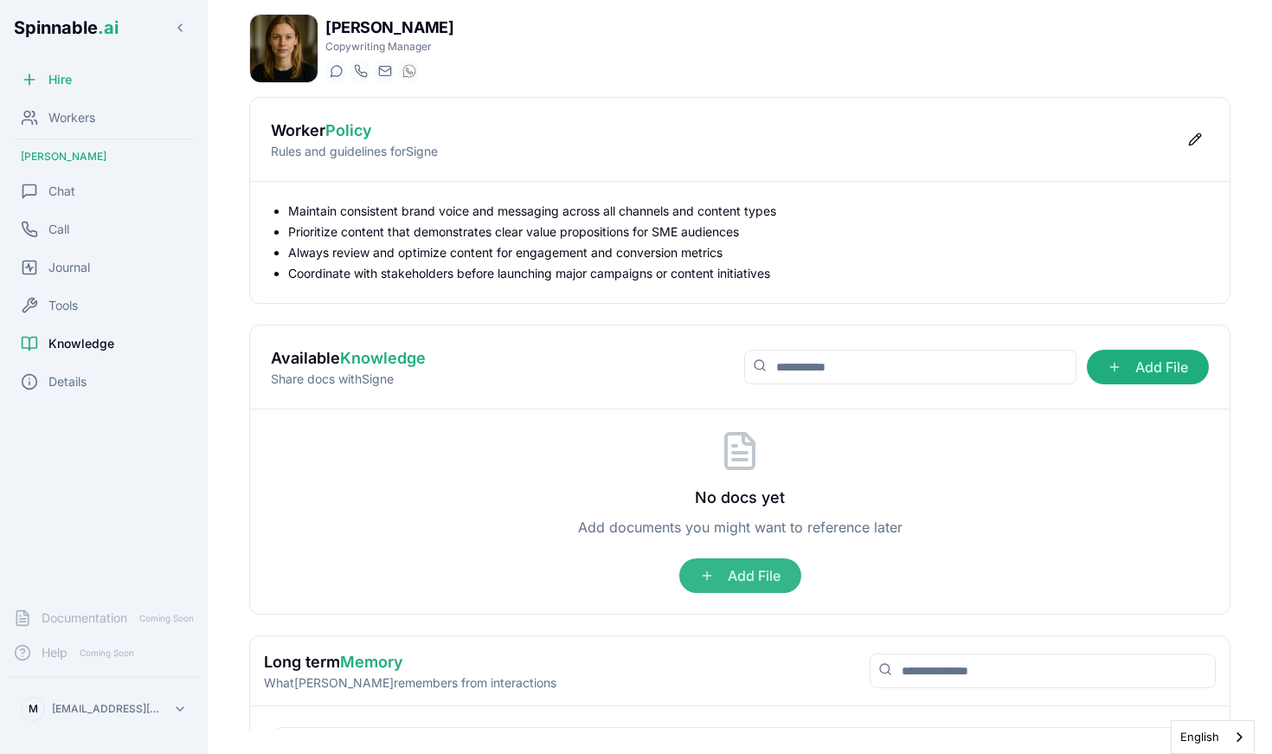
click at [754, 570] on span "Add File" at bounding box center [740, 575] width 122 height 35
click at [0, 0] on input "Add File" at bounding box center [0, 0] width 0 height 0
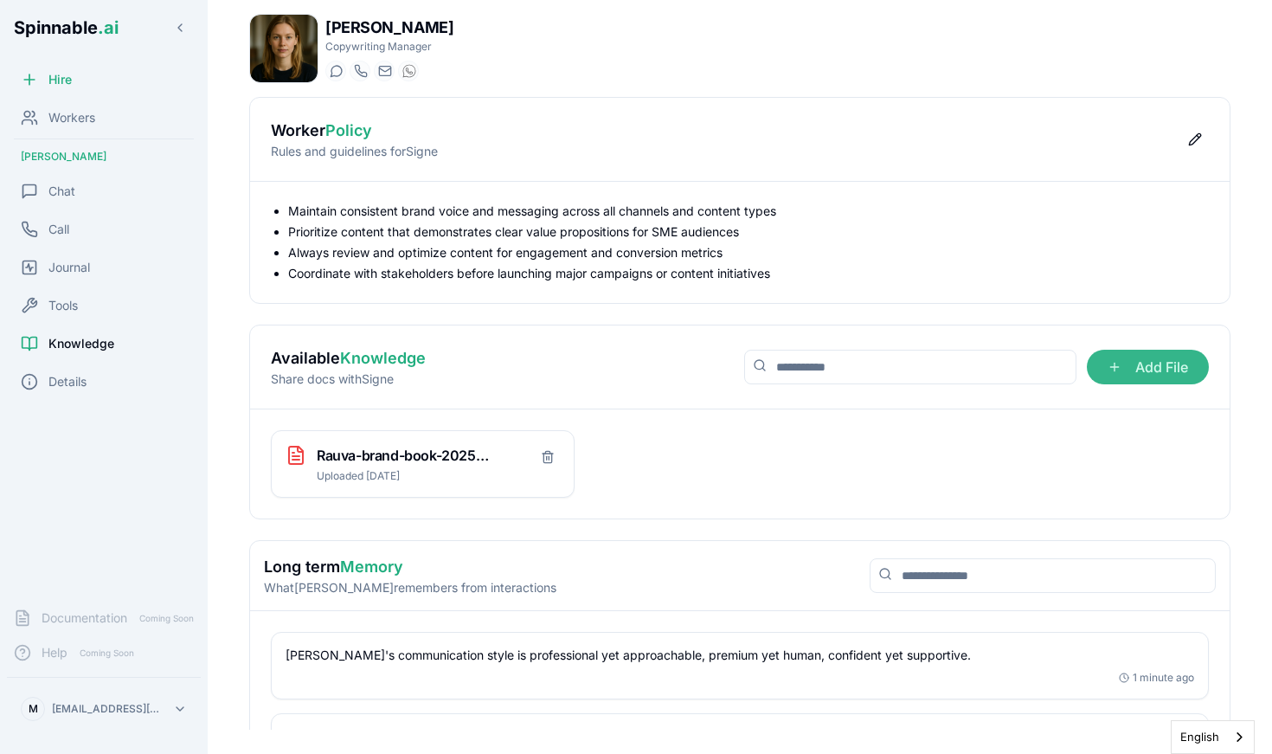
click at [1171, 373] on span "Add File" at bounding box center [1148, 367] width 122 height 35
click at [0, 0] on input "Add File" at bounding box center [0, 0] width 0 height 0
click at [61, 176] on div "Chat" at bounding box center [104, 191] width 194 height 35
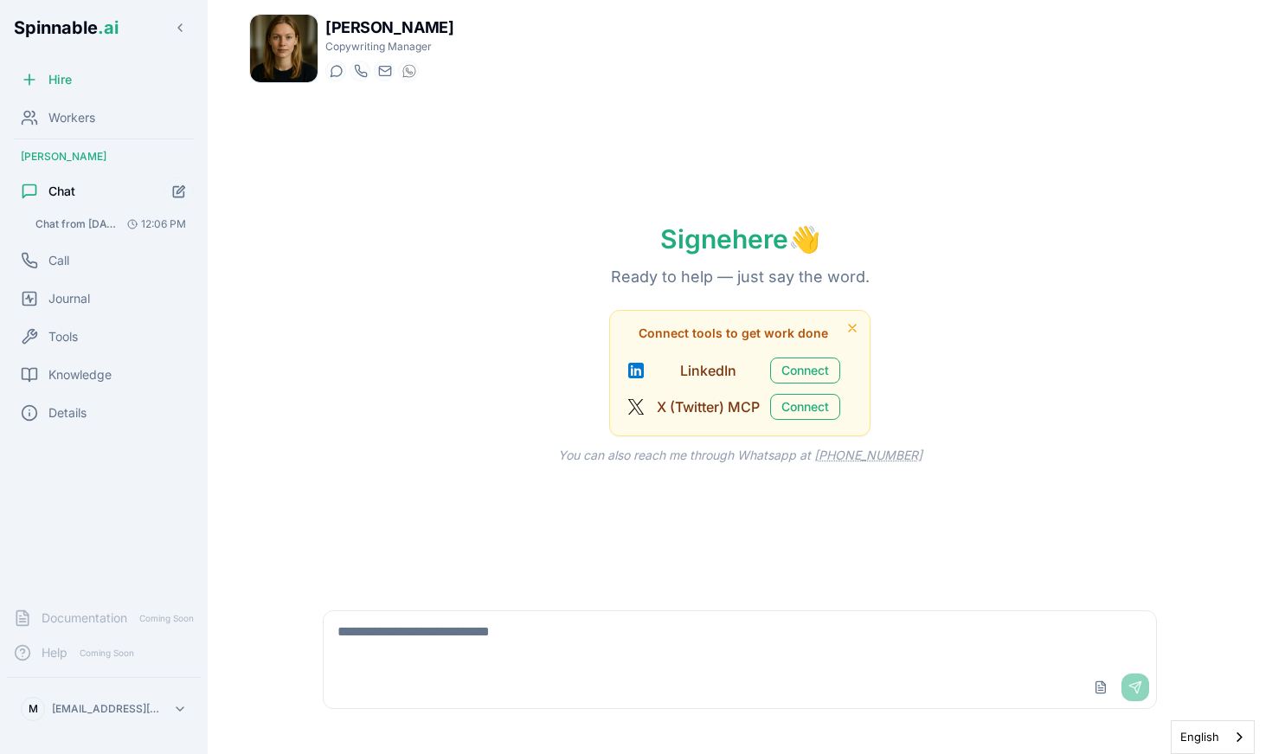
click at [600, 656] on textarea at bounding box center [740, 638] width 833 height 55
type textarea "**********"
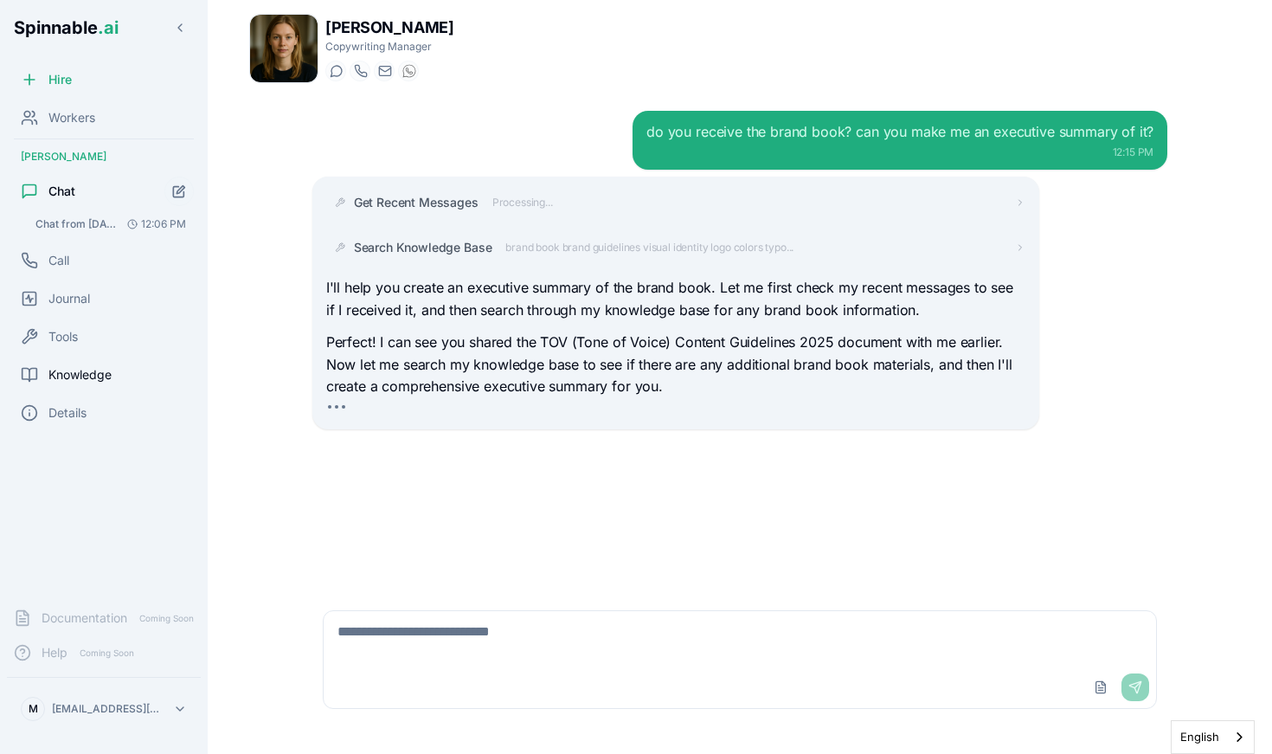
click at [64, 375] on span "Knowledge" at bounding box center [79, 374] width 63 height 17
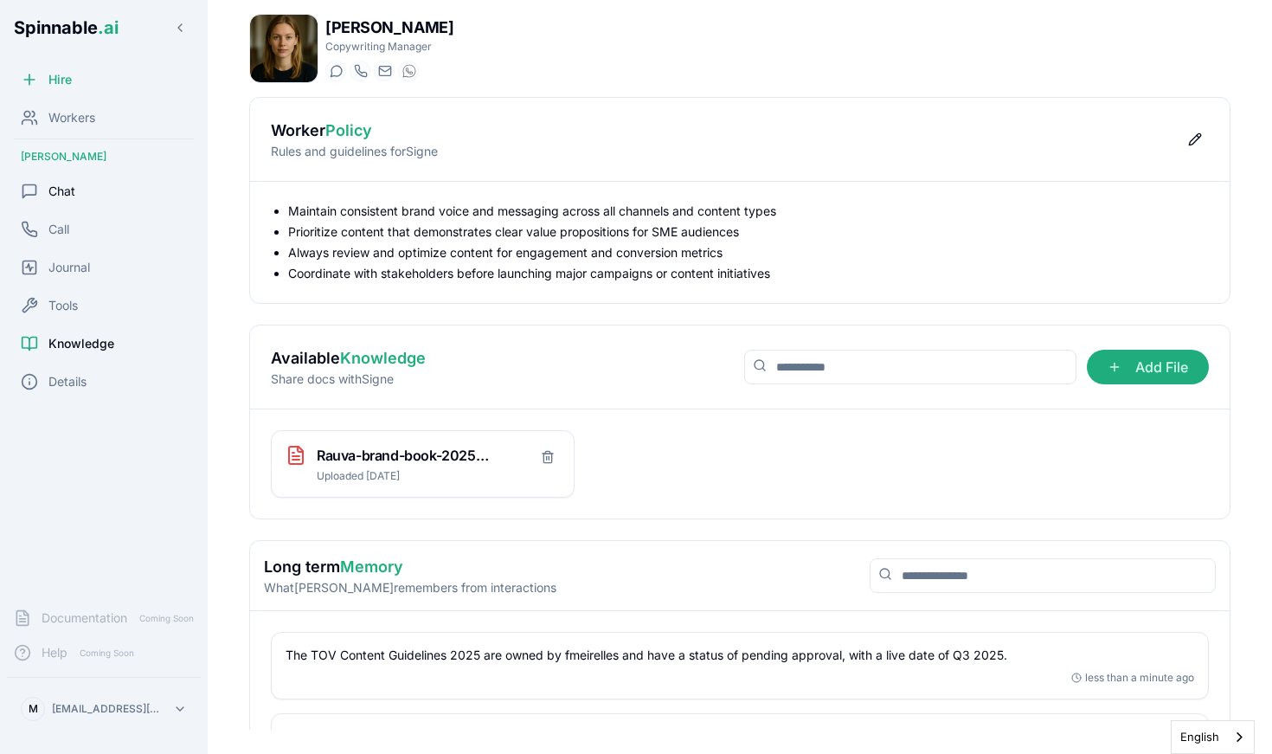
click at [107, 186] on div "Chat" at bounding box center [104, 191] width 194 height 35
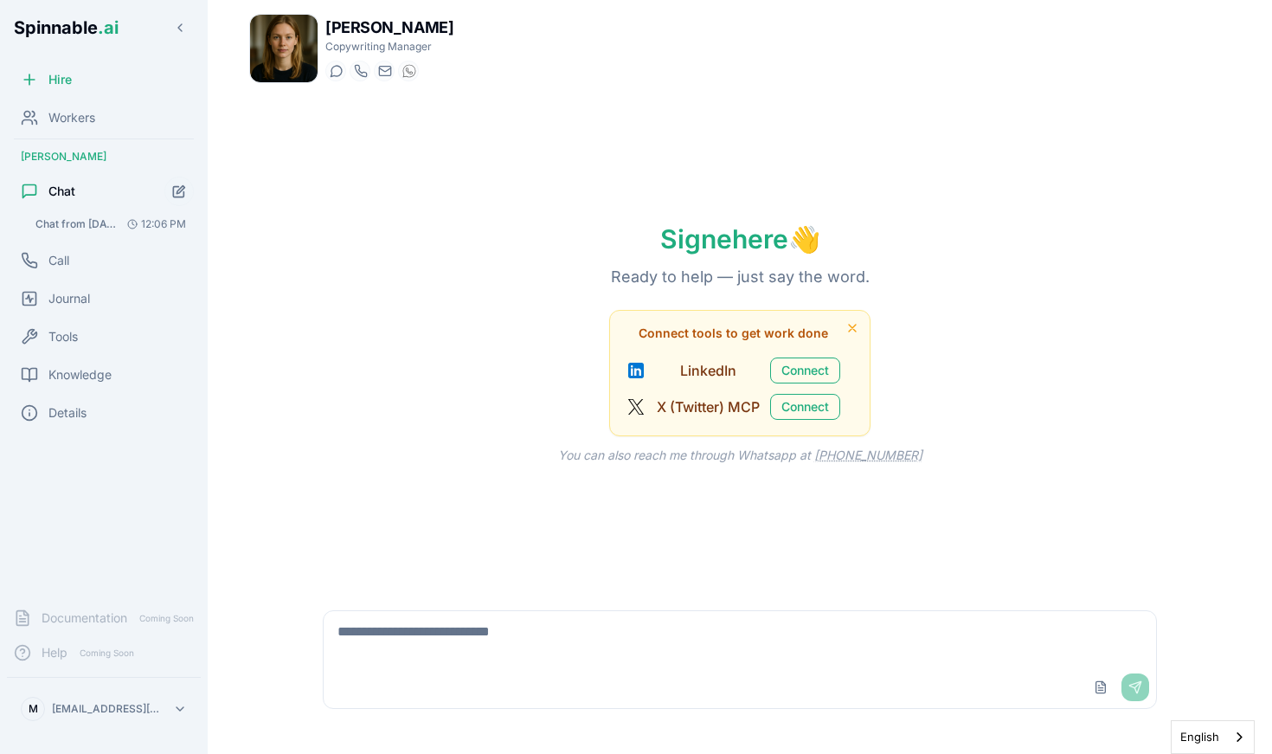
click at [106, 220] on span "Chat from [DATE]" at bounding box center [77, 224] width 85 height 14
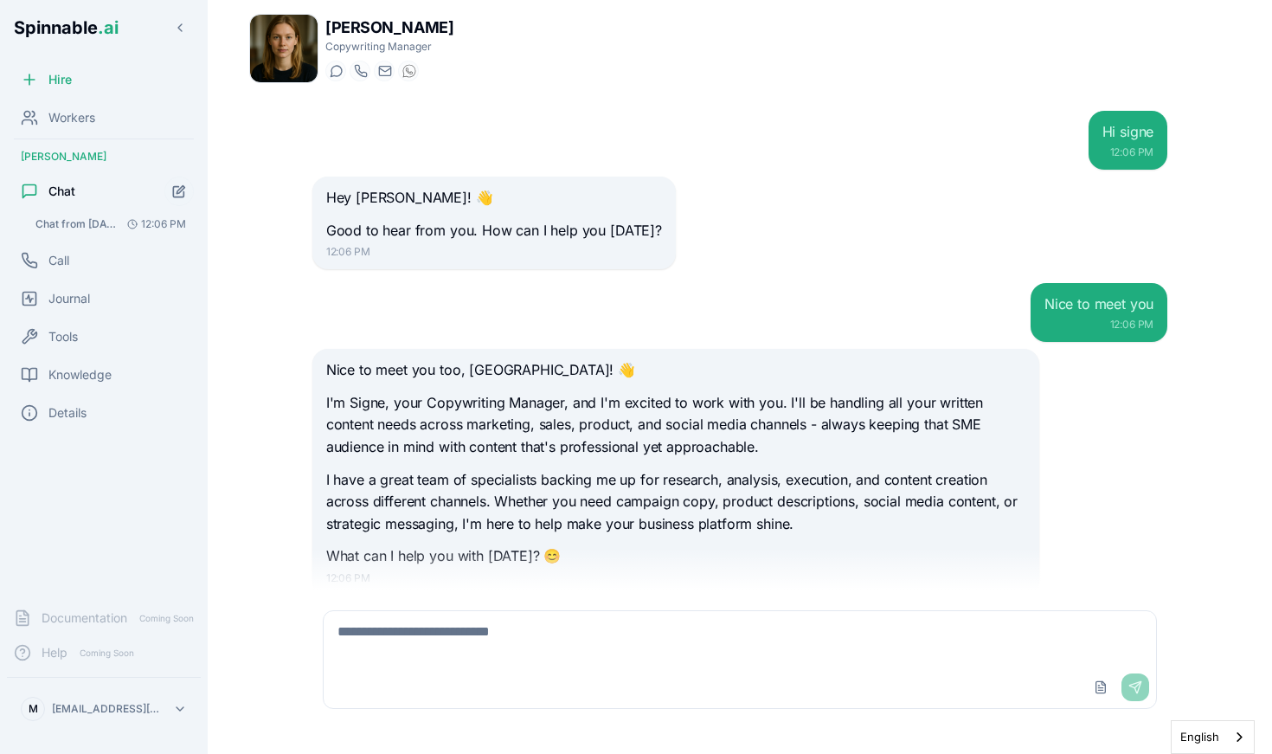
scroll to position [49, 0]
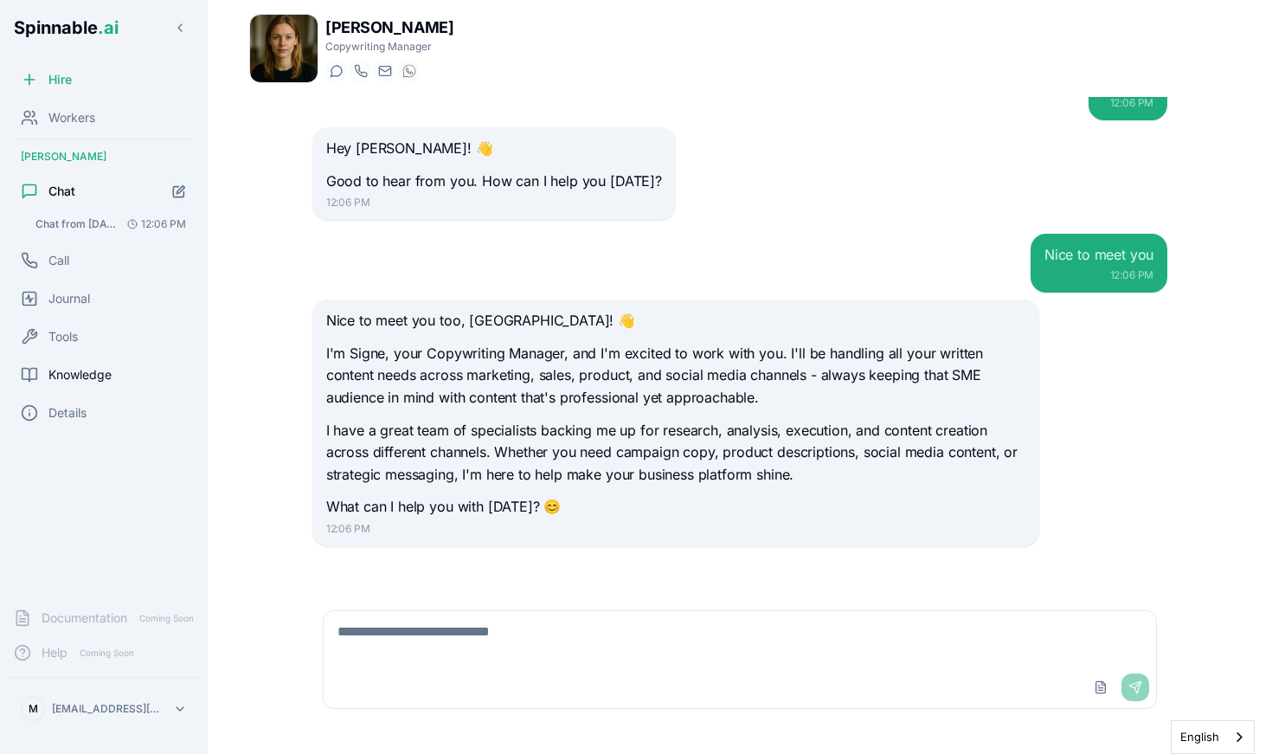
click at [69, 374] on span "Knowledge" at bounding box center [79, 374] width 63 height 17
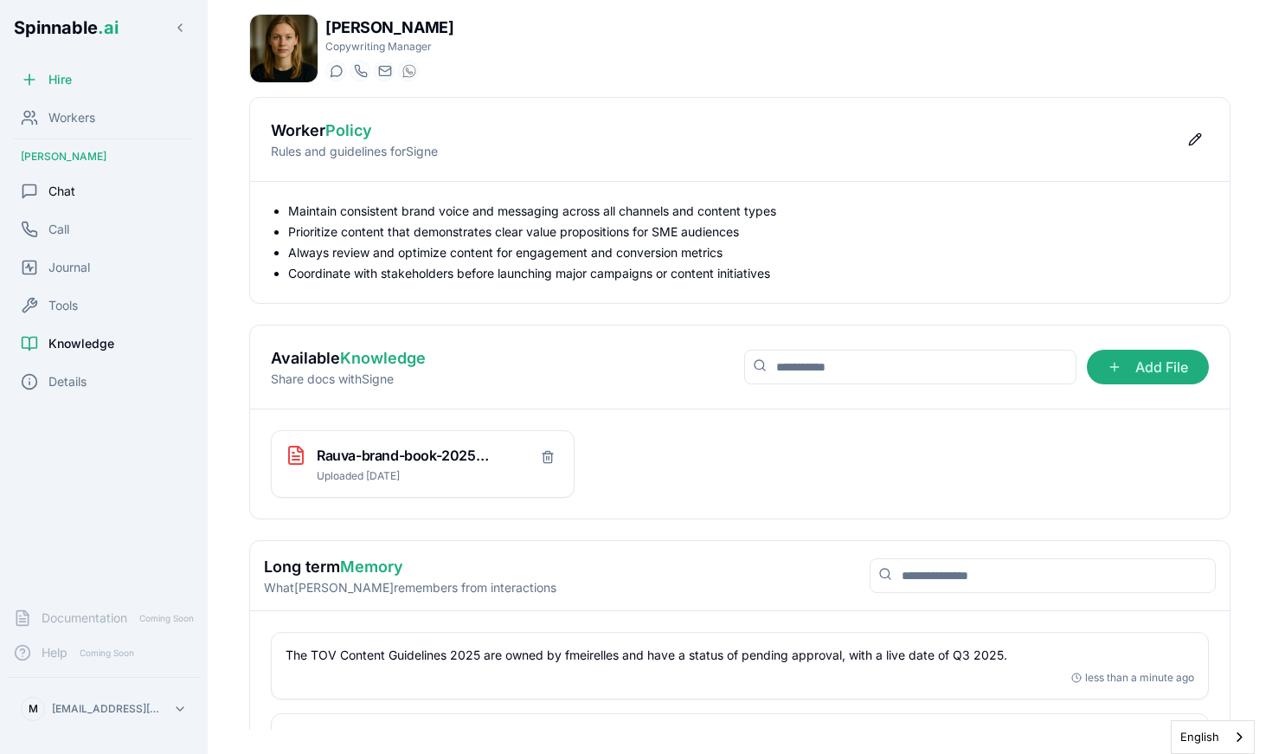
click at [58, 188] on span "Chat" at bounding box center [61, 191] width 27 height 17
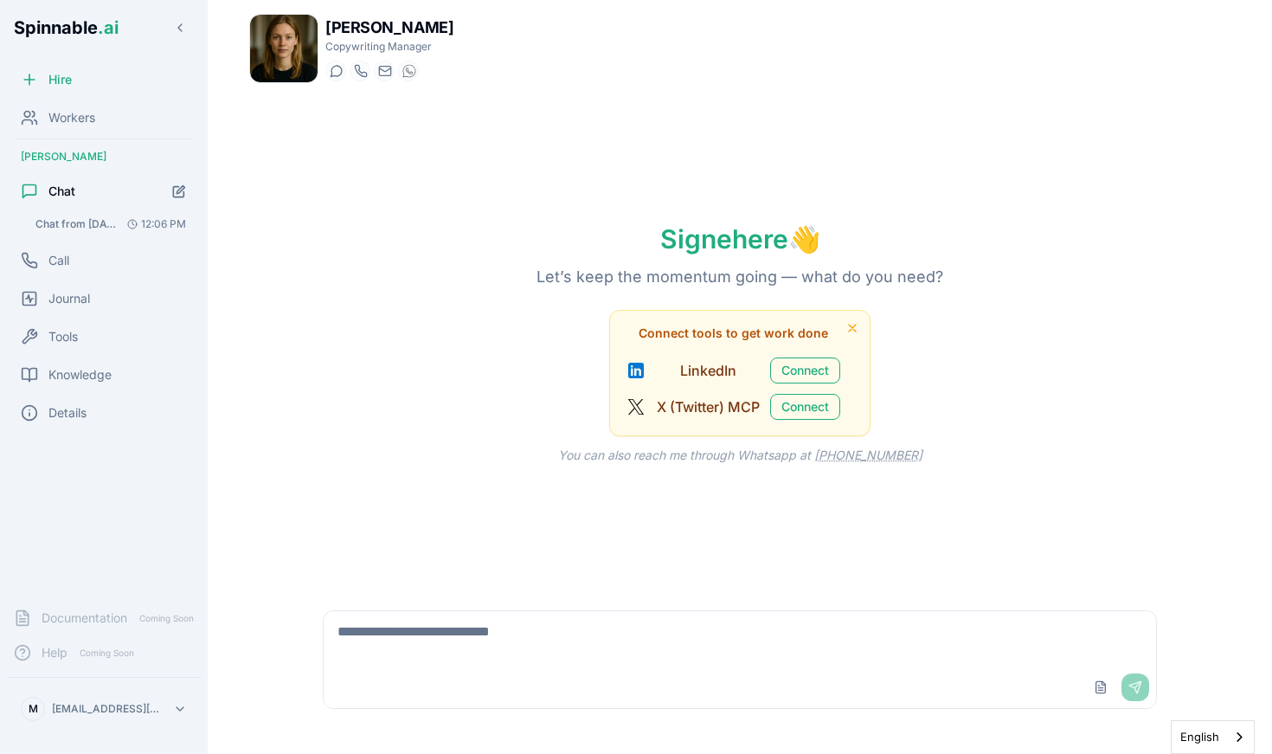
click at [457, 645] on textarea at bounding box center [740, 638] width 833 height 55
type textarea "**********"
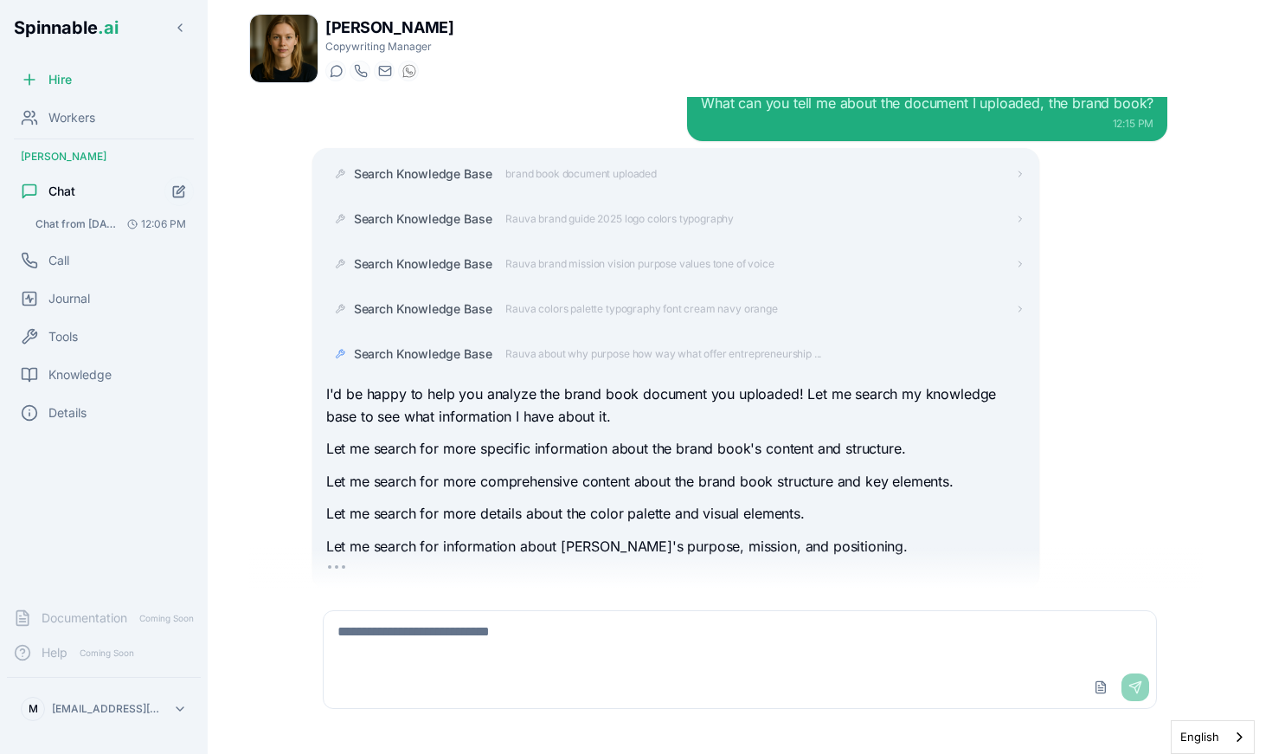
scroll to position [74, 0]
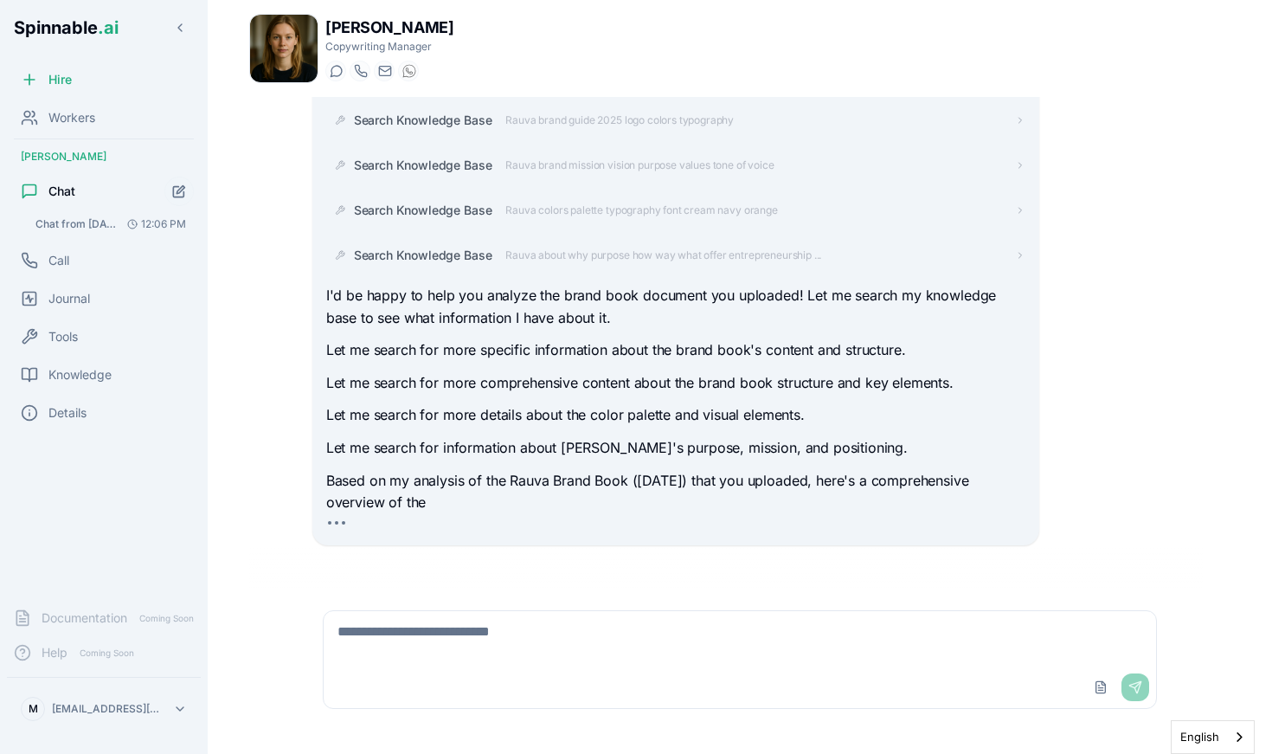
click at [701, 273] on div "Search Knowledge Base brand book document uploaded Search Knowledge Base Rauva …" at bounding box center [675, 297] width 699 height 475
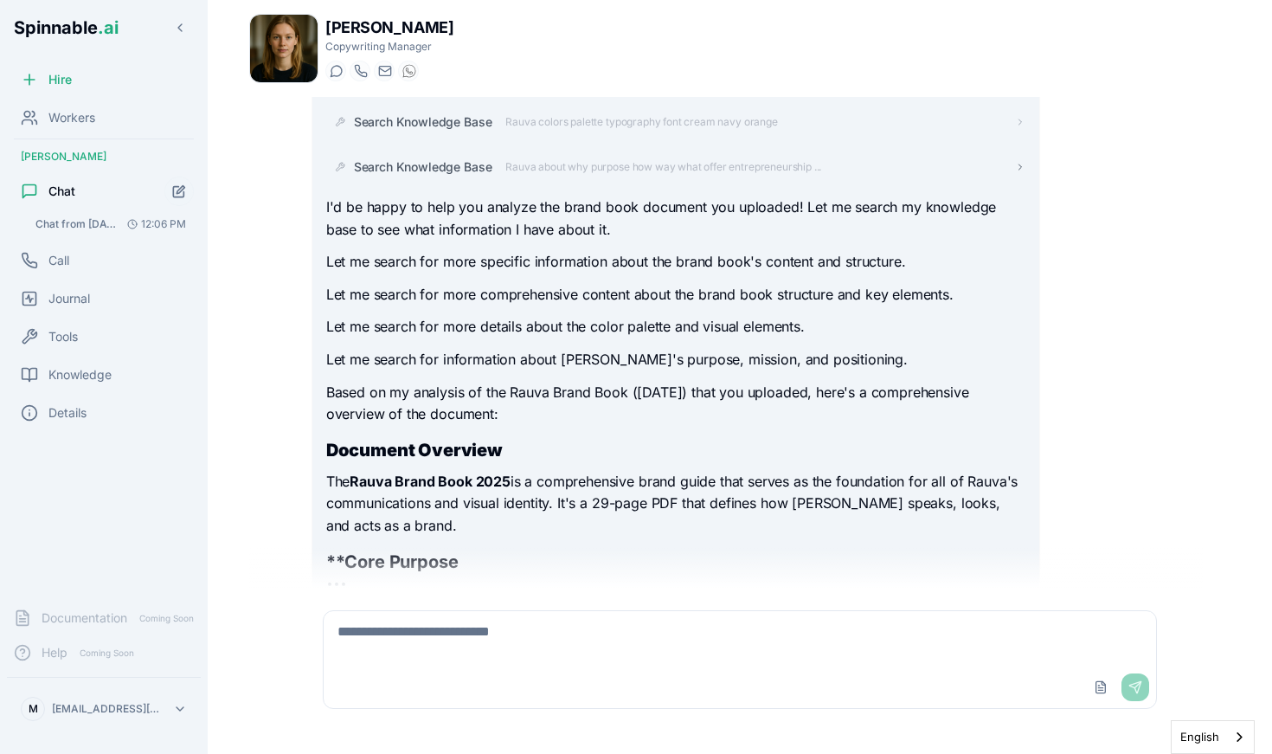
click at [677, 161] on div "Search Knowledge Base brand book document uploaded Search Knowledge Base Rauva …" at bounding box center [675, 283] width 699 height 625
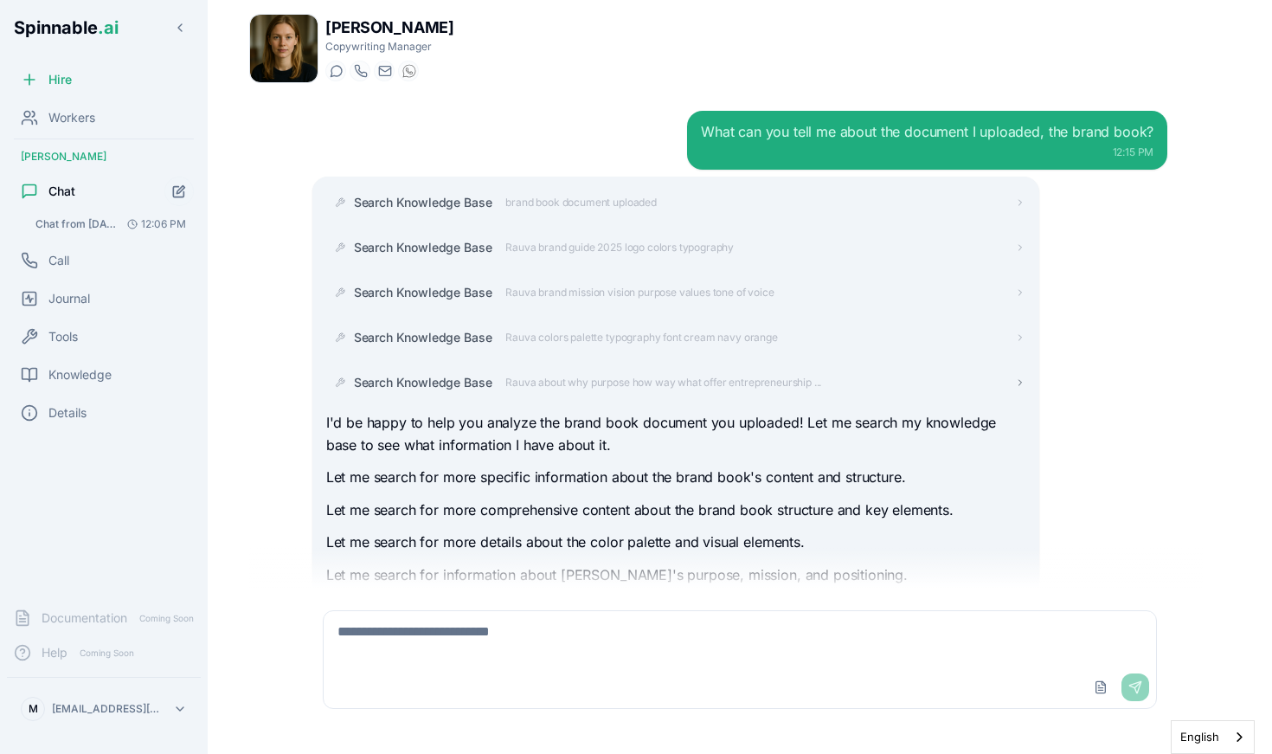
scroll to position [0, 0]
click at [673, 385] on span "Rauva about why purpose how way what offer entrepreneurship ..." at bounding box center [663, 382] width 316 height 14
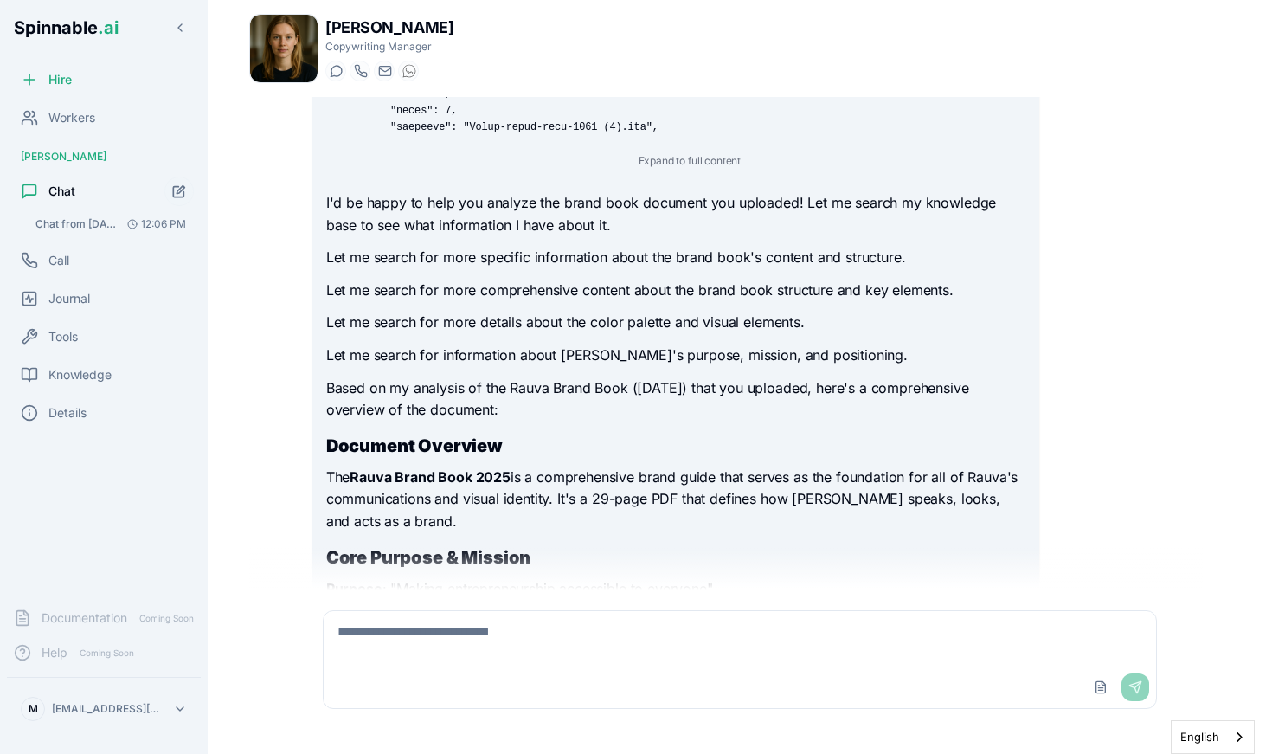
scroll to position [185, 0]
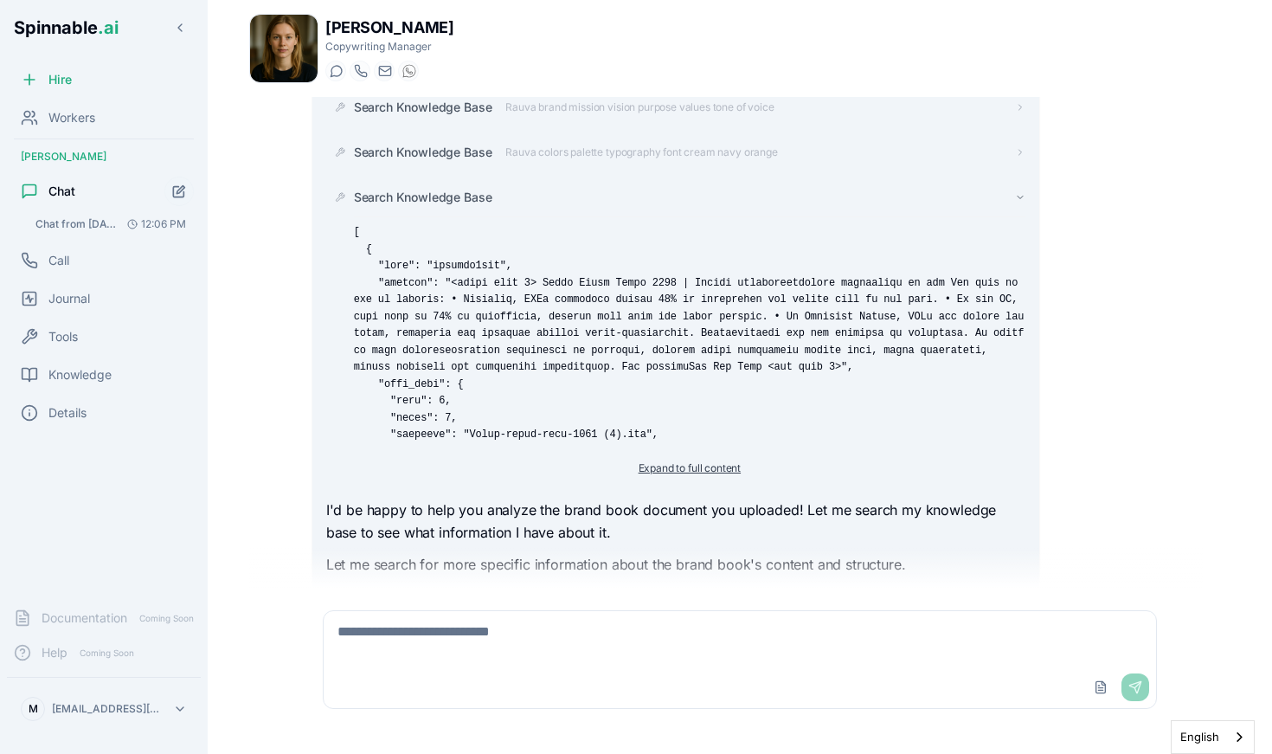
click at [673, 478] on button "Expand to full content" at bounding box center [689, 468] width 123 height 21
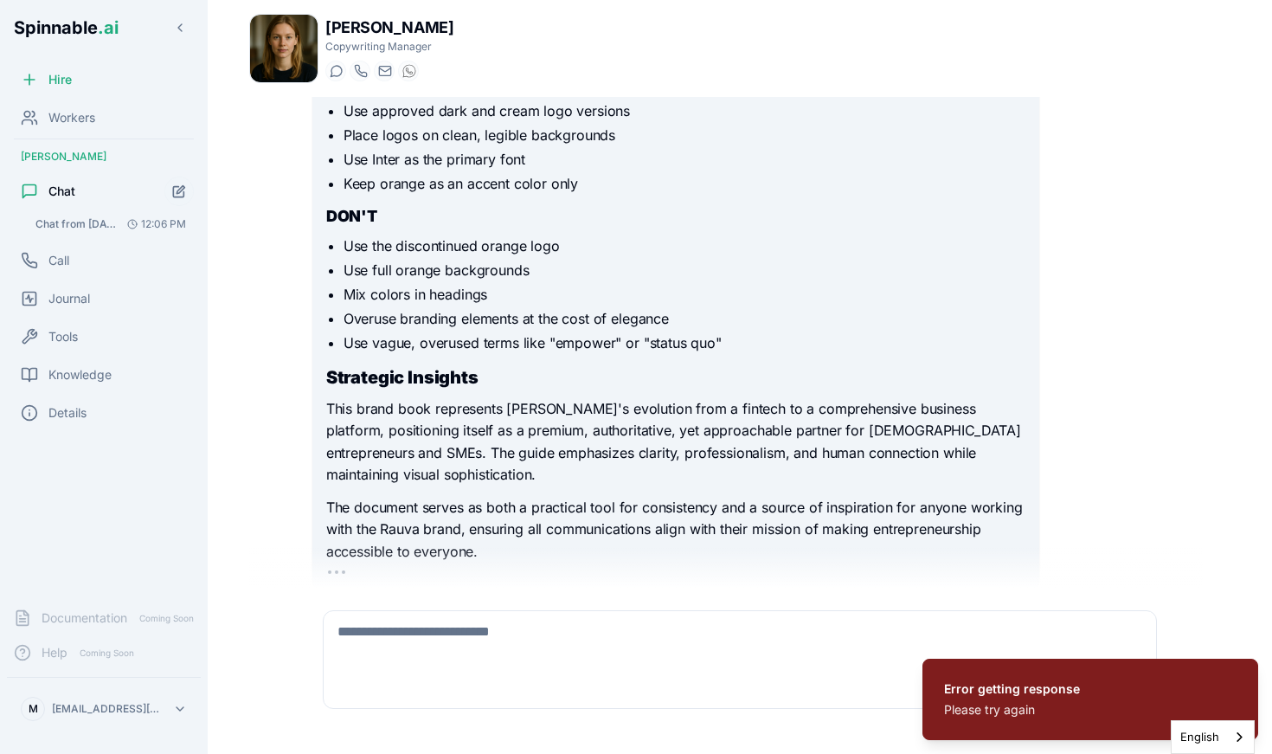
scroll to position [3481, 0]
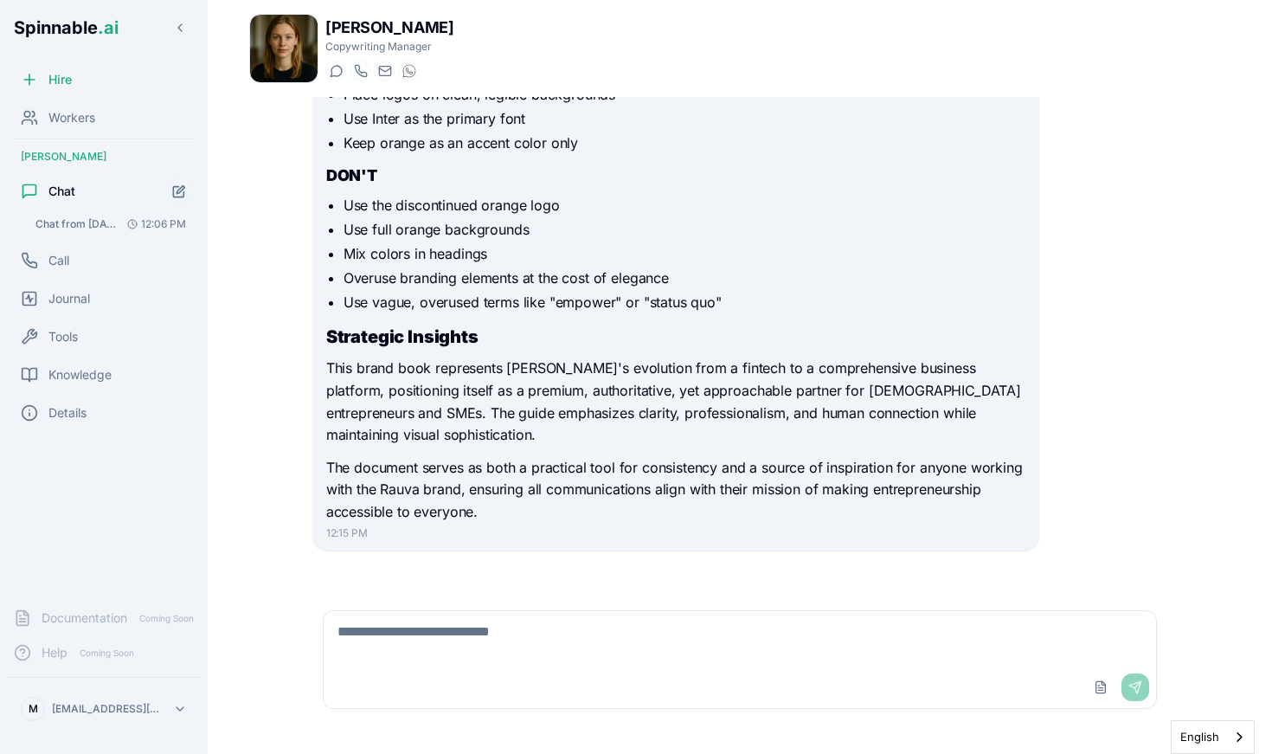
scroll to position [1709, 0]
click at [527, 655] on textarea at bounding box center [740, 638] width 833 height 55
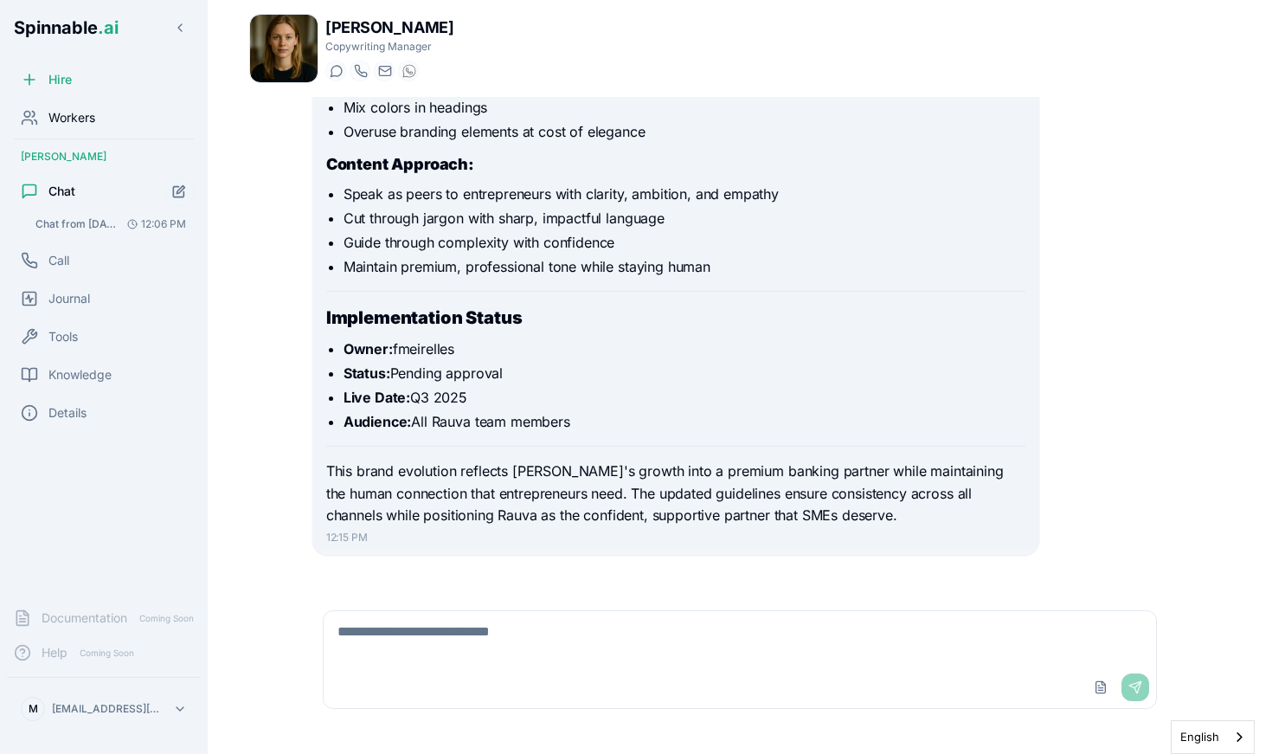
click at [106, 109] on div "Workers" at bounding box center [104, 117] width 194 height 35
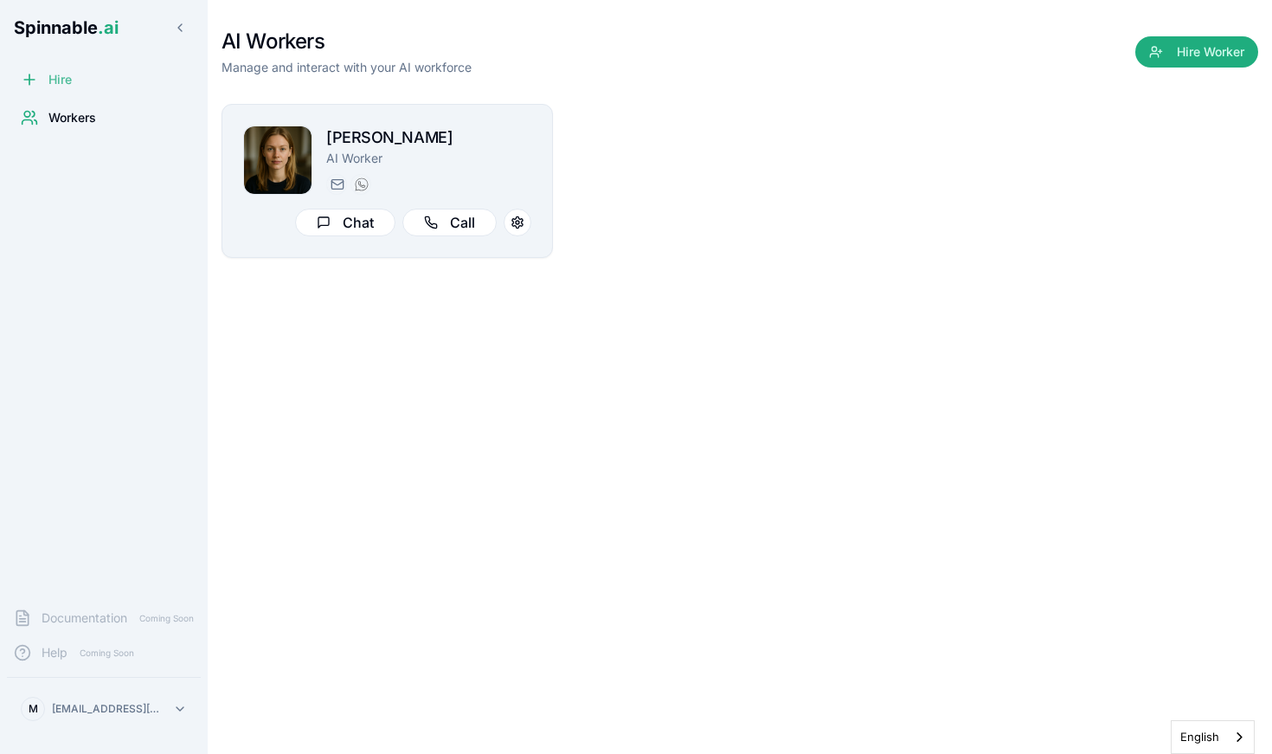
click at [93, 83] on div "Hire" at bounding box center [104, 79] width 194 height 35
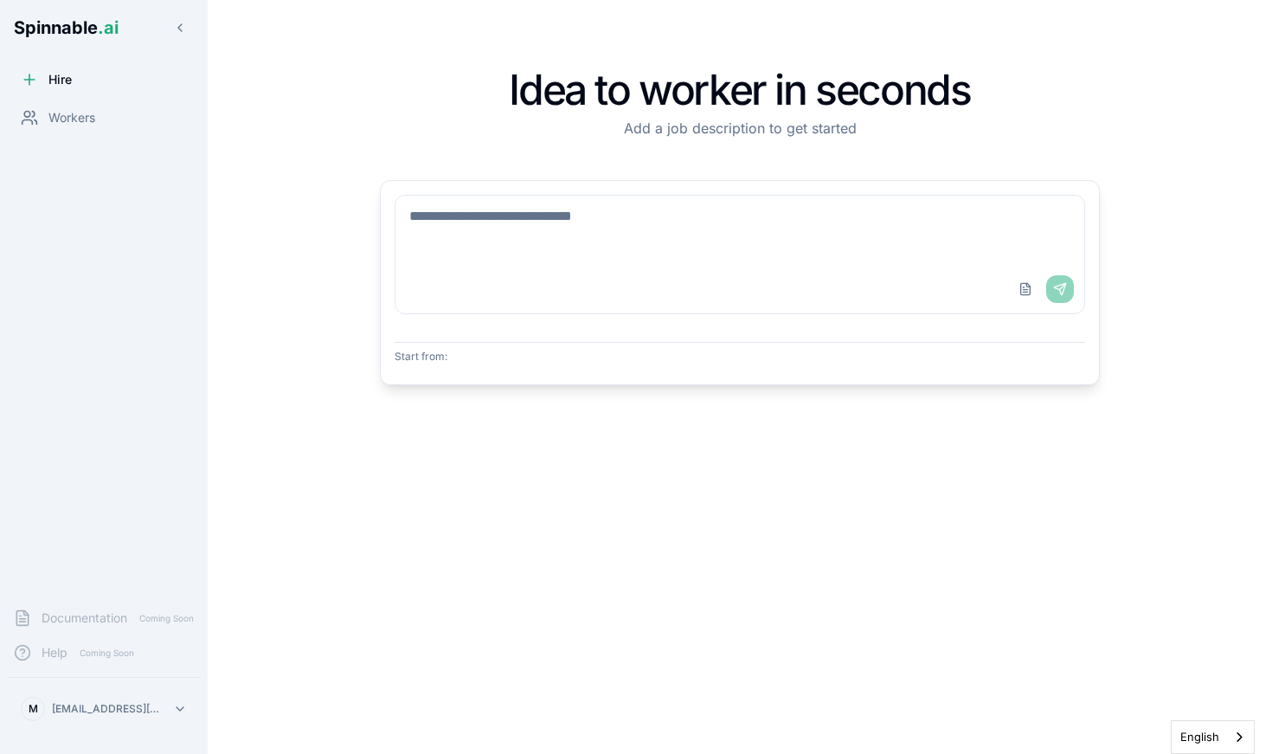
click at [565, 315] on div "Upload File Send Start from:" at bounding box center [739, 283] width 690 height 176
click at [565, 265] on div "Upload File Send" at bounding box center [739, 289] width 689 height 48
click at [556, 219] on textarea at bounding box center [739, 230] width 689 height 69
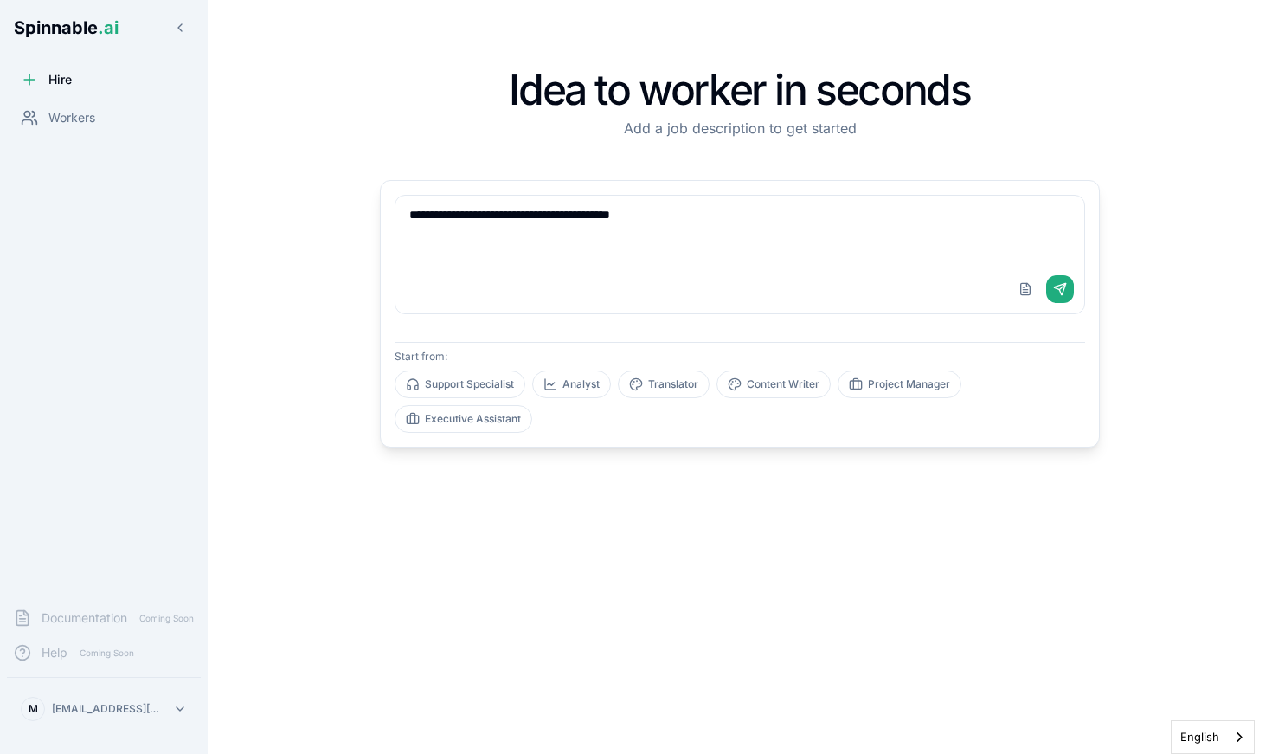
type textarea "**********"
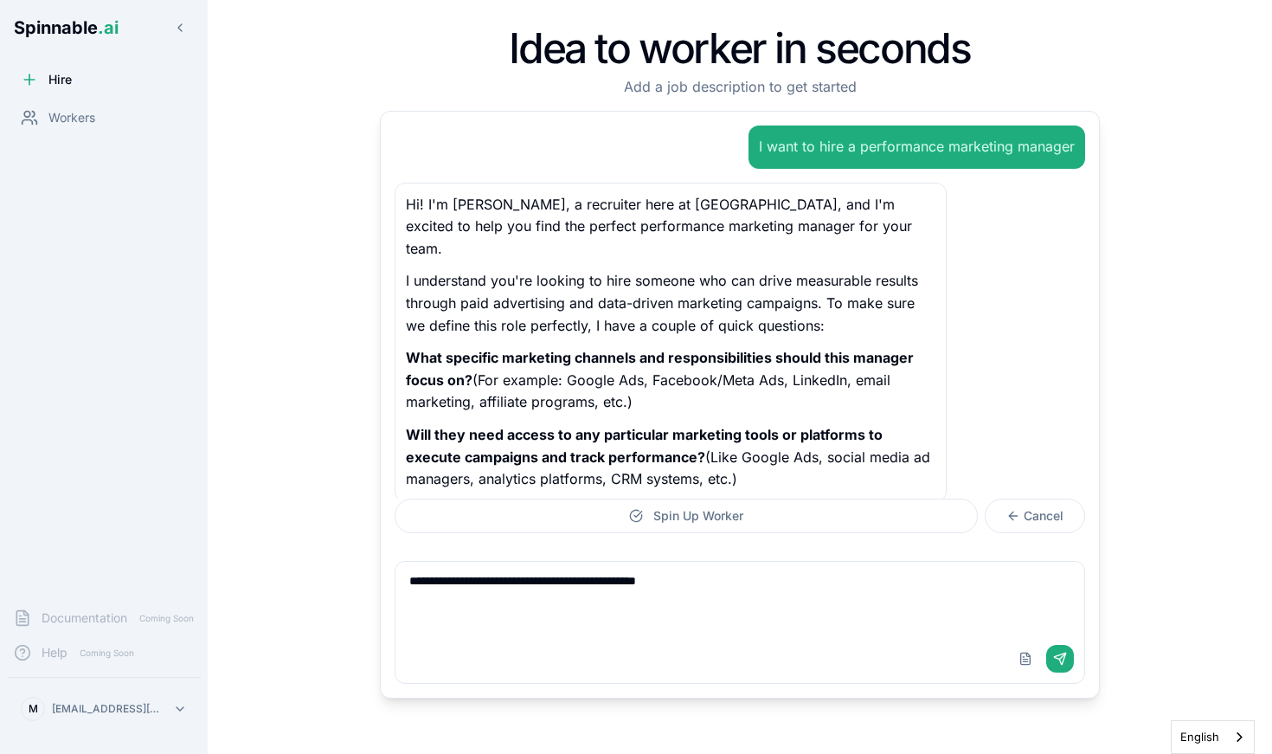
paste textarea "**********"
type textarea "**********"
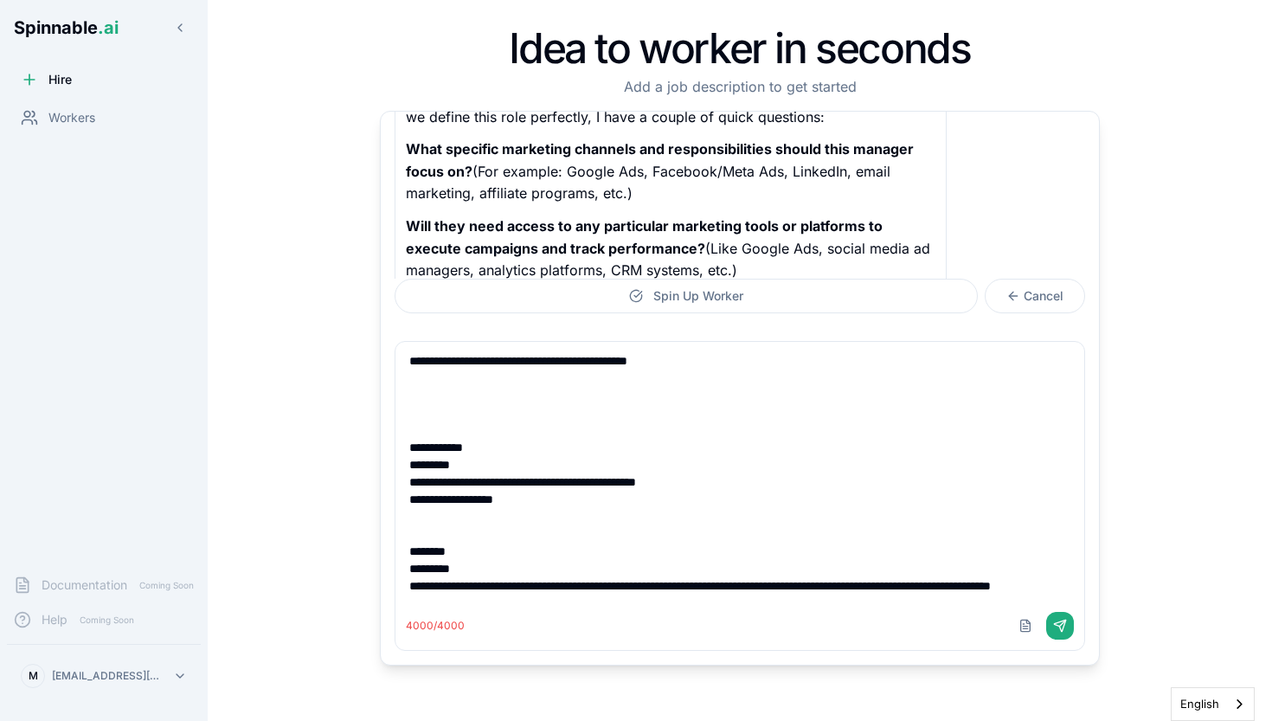
drag, startPoint x: 1067, startPoint y: 581, endPoint x: 367, endPoint y: 161, distance: 816.5
click at [367, 161] on div "Idea to worker in seconds Add a job description to get started I want to hire a…" at bounding box center [739, 360] width 775 height 665
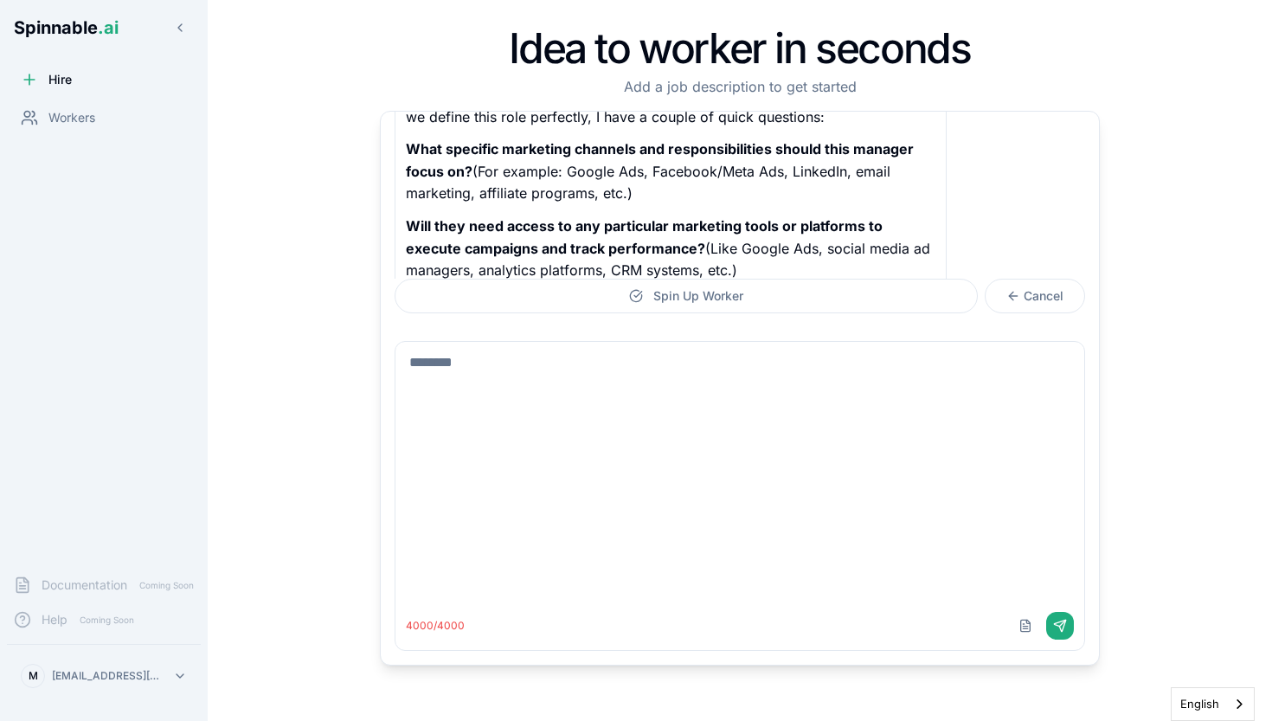
scroll to position [18, 0]
